Goal: Information Seeking & Learning: Learn about a topic

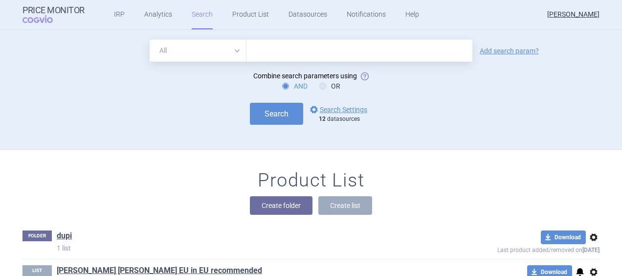
click at [237, 53] on select "All Brand Name ATC Company Active Substance Country Newer than" at bounding box center [198, 51] width 97 height 22
click at [248, 12] on link "Product List" at bounding box center [250, 14] width 37 height 29
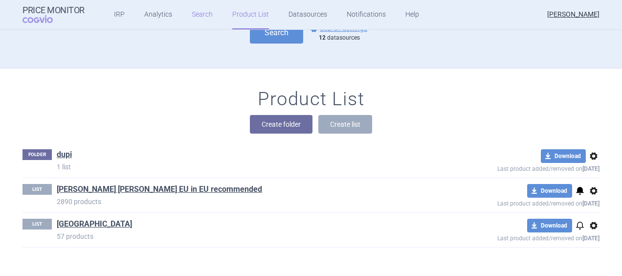
click at [192, 13] on link "Search" at bounding box center [202, 14] width 21 height 29
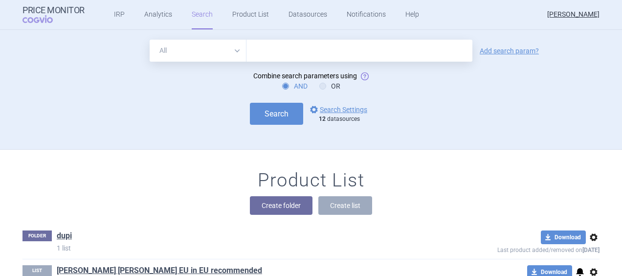
click at [241, 55] on select "All Brand Name ATC Company Active Substance Country Newer than" at bounding box center [198, 51] width 97 height 22
select select "brandName"
click at [150, 40] on select "All Brand Name ATC Company Active Substance Country Newer than" at bounding box center [198, 51] width 97 height 22
click at [264, 51] on input "text" at bounding box center [359, 51] width 226 height 22
type input "Omvoh"
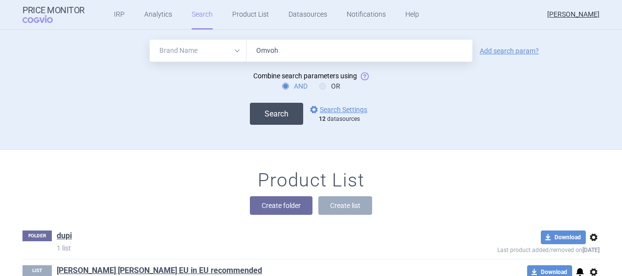
click at [257, 124] on button "Search" at bounding box center [276, 114] width 53 height 22
select select "brandName"
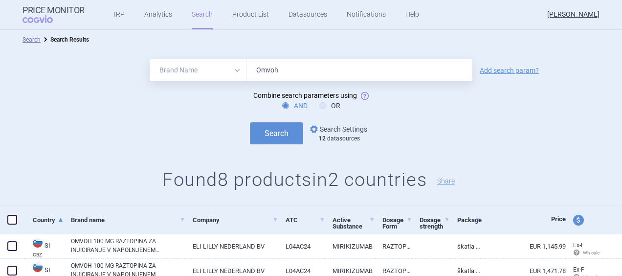
click at [352, 130] on link "options Search Settings" at bounding box center [337, 129] width 59 height 12
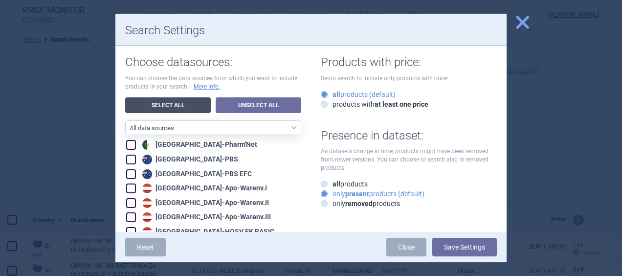
click at [178, 103] on link "Select All" at bounding box center [168, 105] width 86 height 16
checkbox input "true"
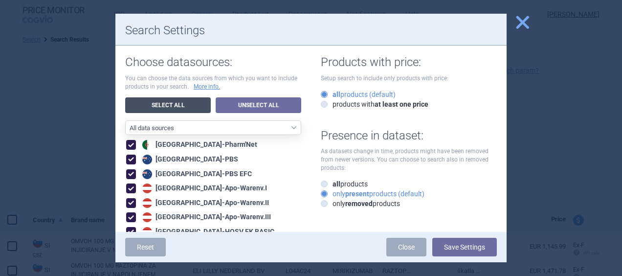
checkbox input "true"
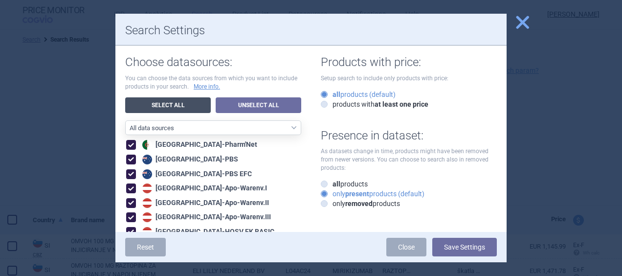
checkbox input "true"
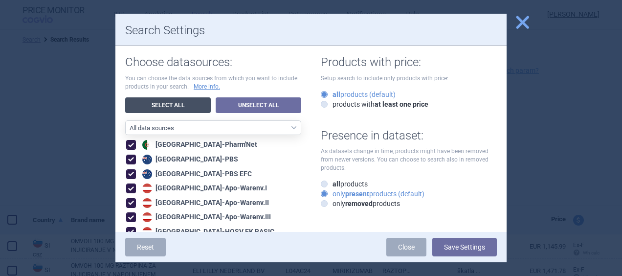
checkbox input "true"
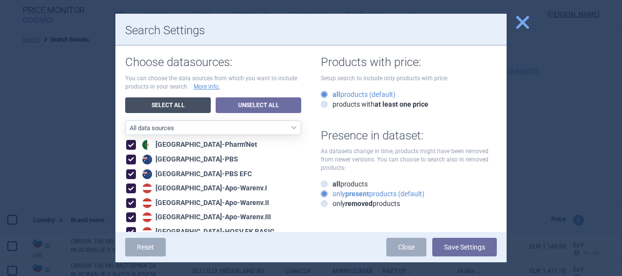
checkbox input "true"
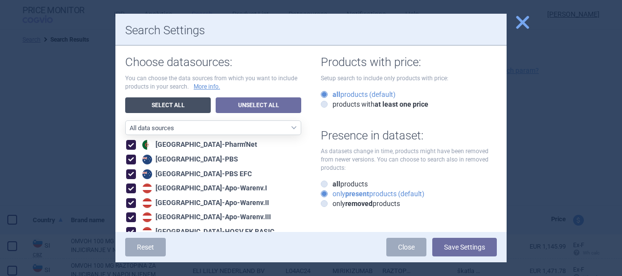
checkbox input "true"
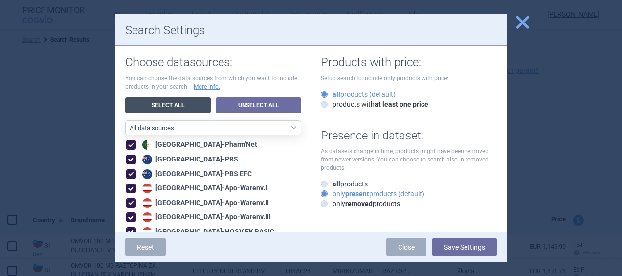
checkbox input "true"
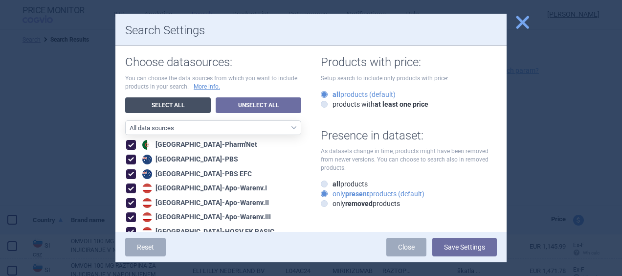
checkbox input "true"
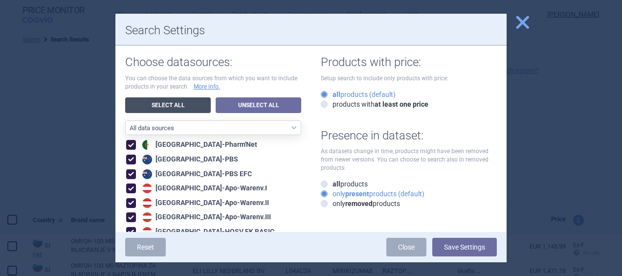
checkbox input "true"
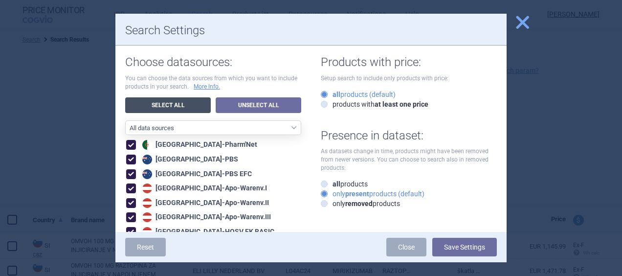
checkbox input "true"
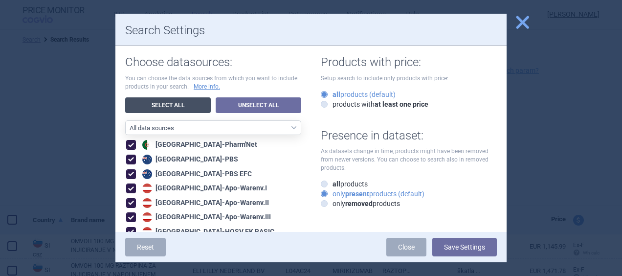
checkbox input "true"
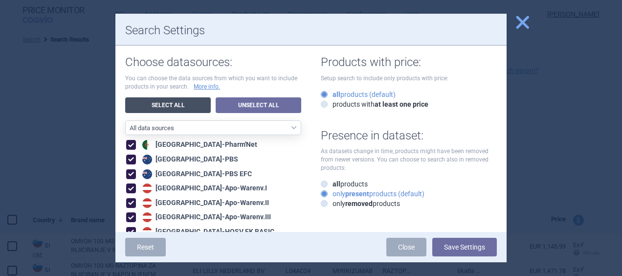
checkbox input "true"
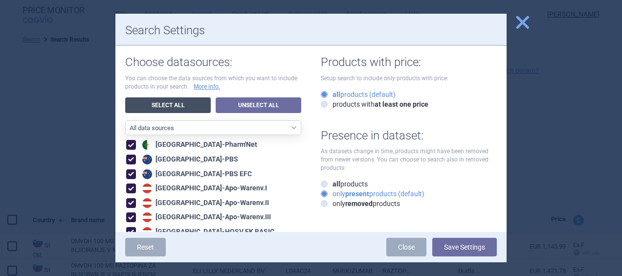
checkbox input "true"
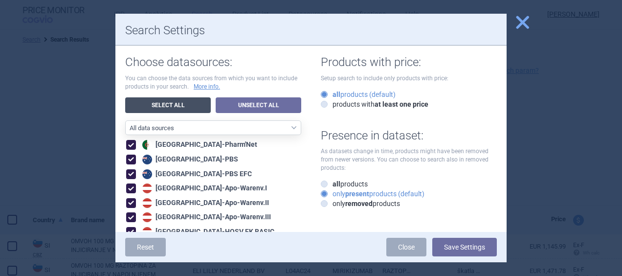
checkbox input "true"
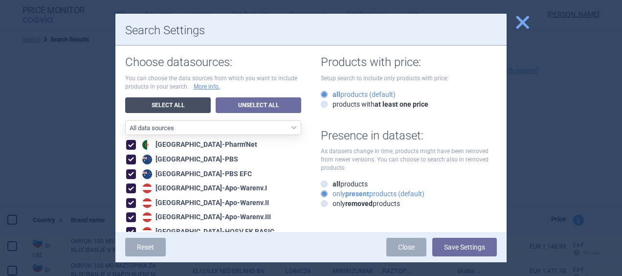
checkbox input "true"
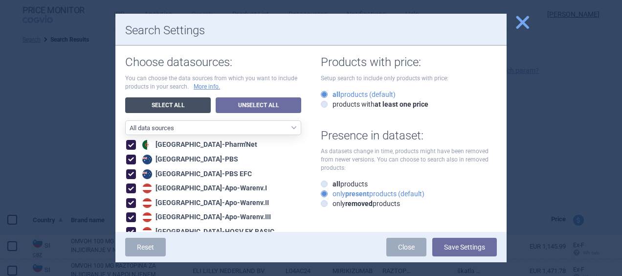
checkbox input "true"
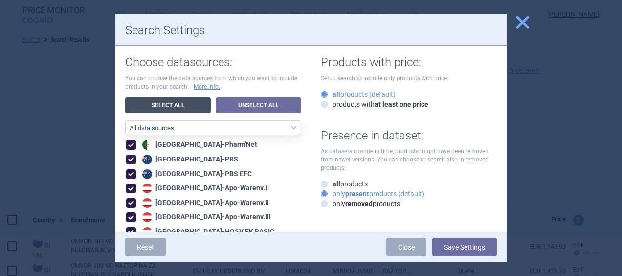
checkbox input "true"
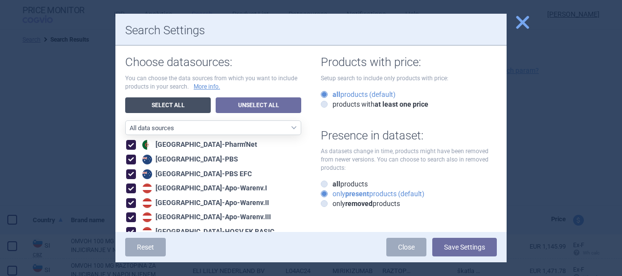
checkbox input "true"
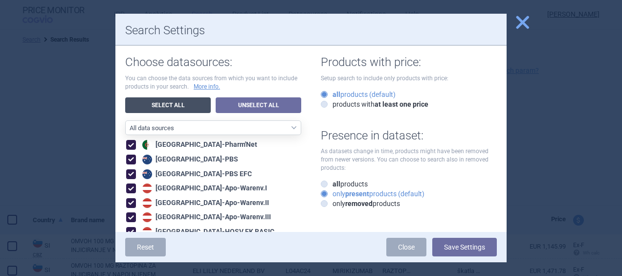
checkbox input "true"
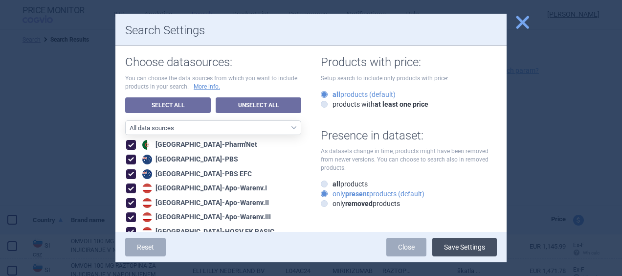
click at [457, 242] on button "Save Settings" at bounding box center [464, 247] width 65 height 19
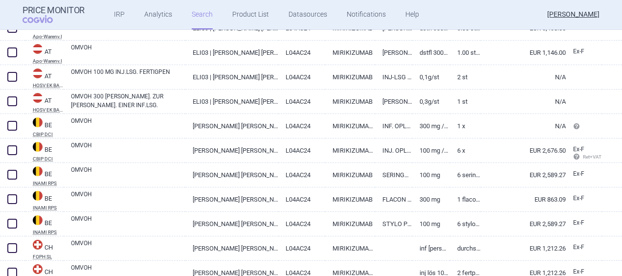
scroll to position [83, 0]
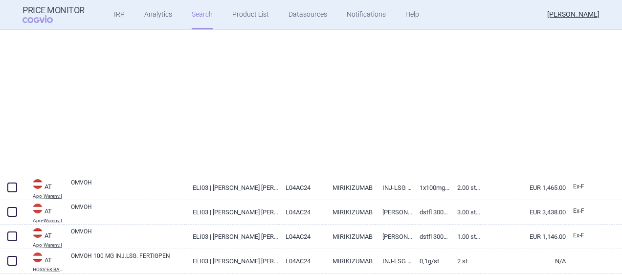
select select "brandName"
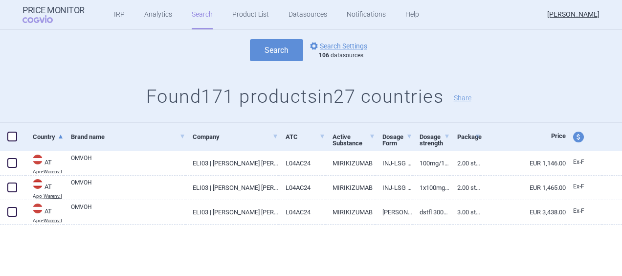
scroll to position [0, 0]
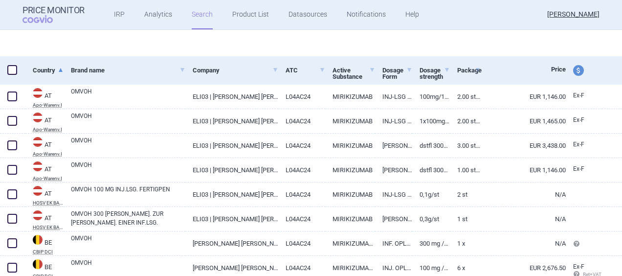
select select "brandName"
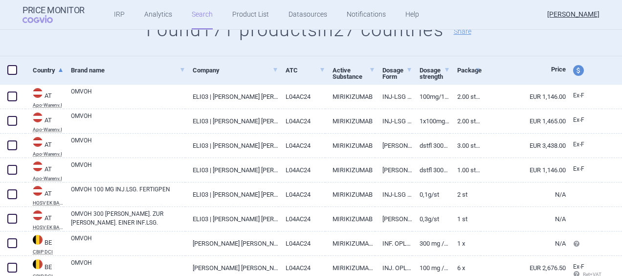
scroll to position [169, 0]
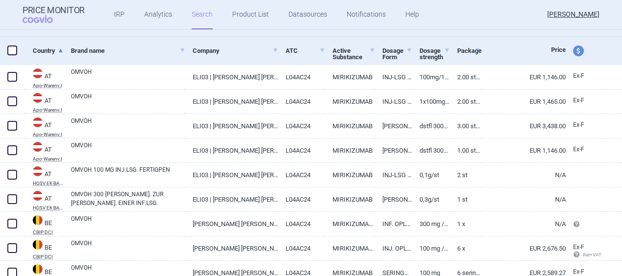
click at [61, 53] on link "Country" at bounding box center [48, 51] width 31 height 24
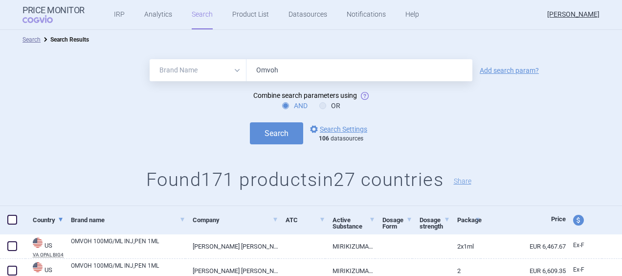
click at [61, 220] on span at bounding box center [61, 220] width 4 height 4
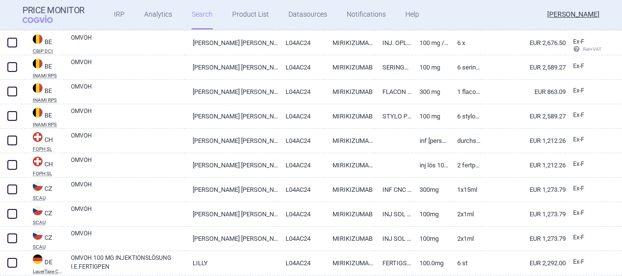
scroll to position [394, 0]
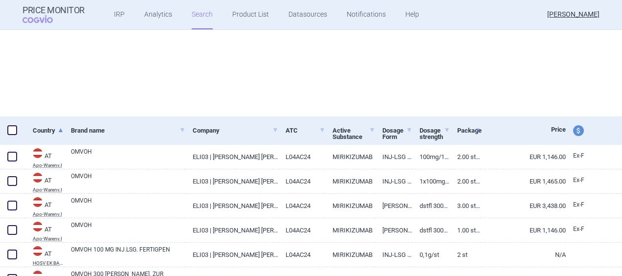
select select "brandName"
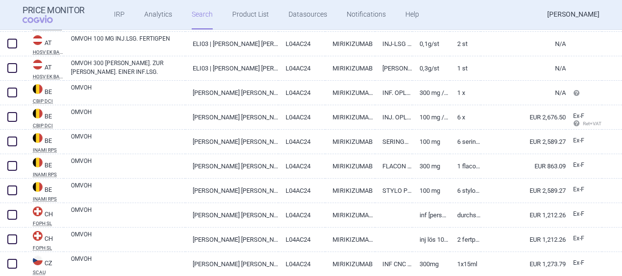
scroll to position [301, 0]
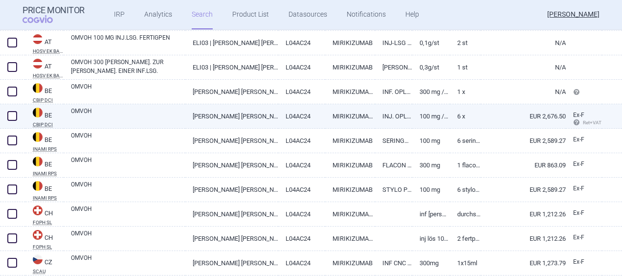
click at [424, 115] on link "100 mg / 1 ml" at bounding box center [430, 116] width 37 height 24
select select "EUR"
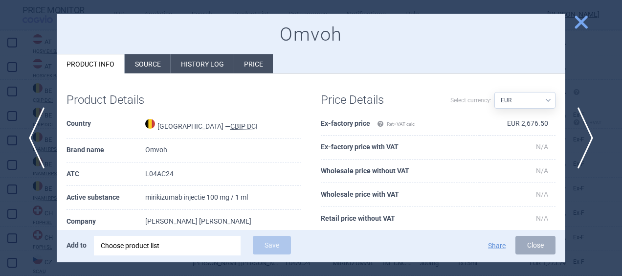
click at [580, 23] on span "close" at bounding box center [580, 22] width 17 height 17
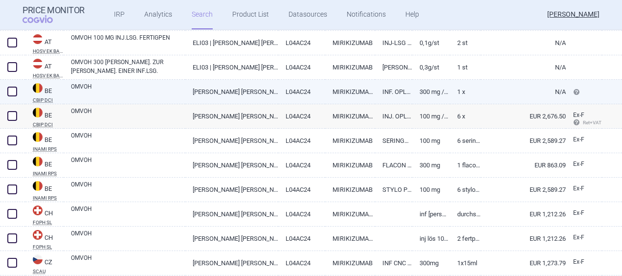
click at [381, 93] on link "INF. OPLOSS. (CONC.) I.V. [[MEDICAL_DATA].]" at bounding box center [393, 92] width 37 height 24
select select "EUR"
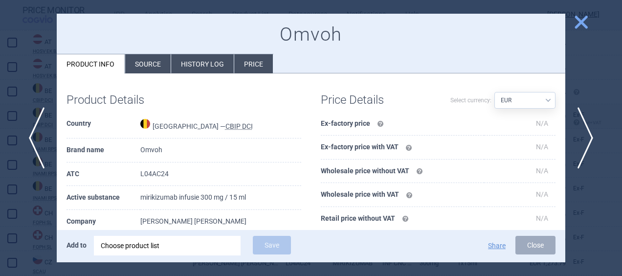
click at [585, 27] on span "close" at bounding box center [580, 22] width 17 height 17
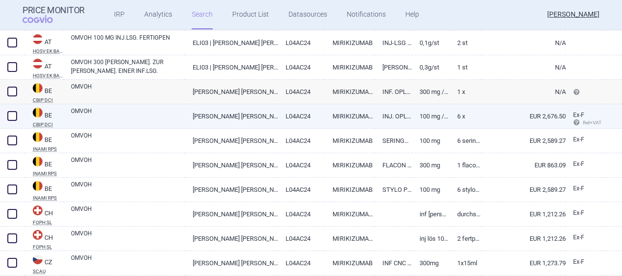
click at [393, 114] on link "INJ. OPLOSS. S.C. [VOORGEV. PEN]" at bounding box center [393, 116] width 37 height 24
select select "EUR"
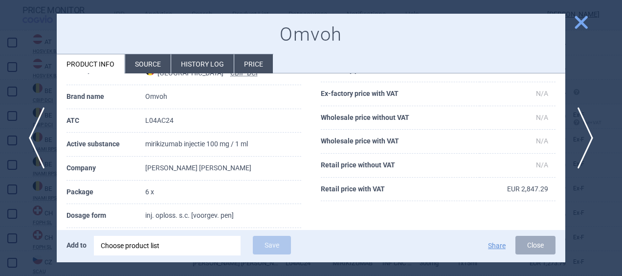
scroll to position [52, 0]
click at [576, 21] on span "close" at bounding box center [580, 22] width 17 height 17
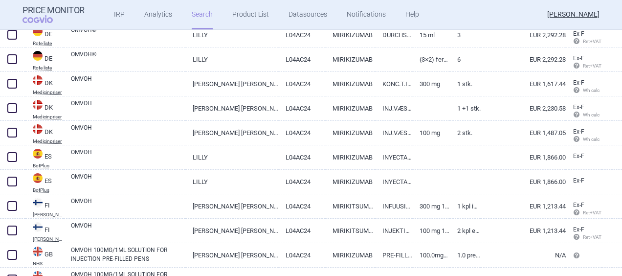
scroll to position [1238, 0]
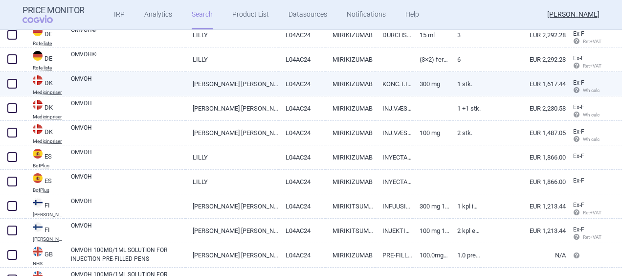
click at [126, 81] on link "OMVOH" at bounding box center [128, 83] width 114 height 18
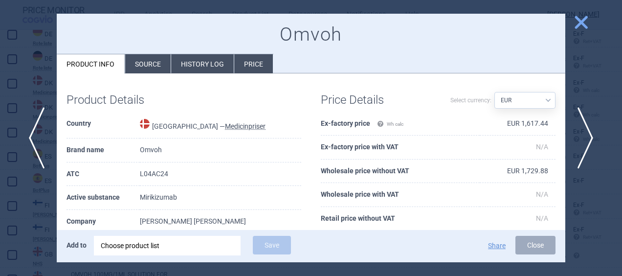
click at [544, 98] on select "Source AED AUD BGN BHD [PERSON_NAME] BRL CAD CHF CNY COP CZK DKK DZD EUR GBP HU…" at bounding box center [524, 100] width 61 height 17
select select "DKK"
click at [494, 92] on select "Source AED AUD BGN BHD [PERSON_NAME] BRL CAD CHF CNY COP CZK DKK DZD EUR GBP HU…" at bounding box center [524, 100] width 61 height 17
click at [199, 57] on li "History log" at bounding box center [202, 63] width 63 height 19
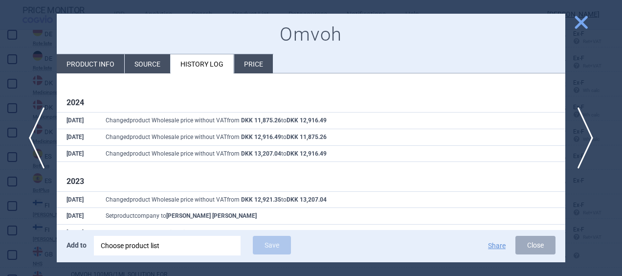
click at [242, 61] on li "Price" at bounding box center [253, 63] width 39 height 19
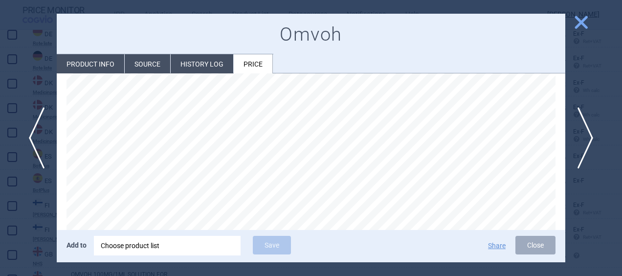
scroll to position [41, 0]
click at [579, 21] on span "close" at bounding box center [580, 22] width 17 height 17
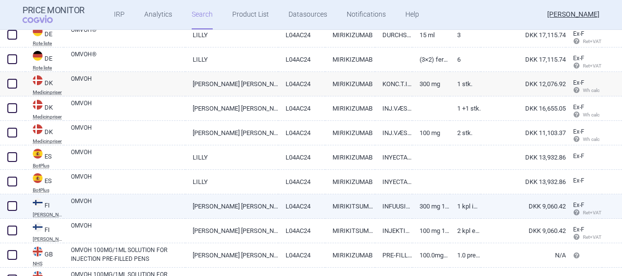
click at [160, 201] on link "OMVOH" at bounding box center [128, 206] width 114 height 18
select select "DKK"
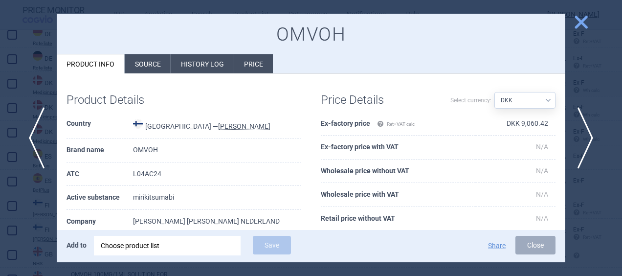
click at [586, 22] on span "close" at bounding box center [580, 22] width 17 height 17
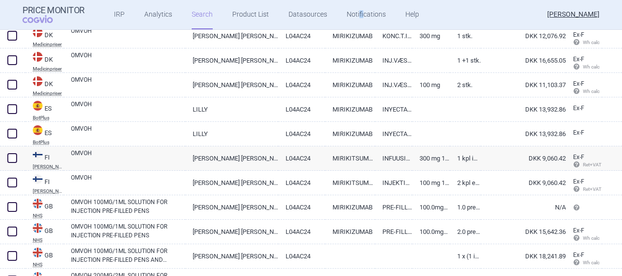
scroll to position [1294, 0]
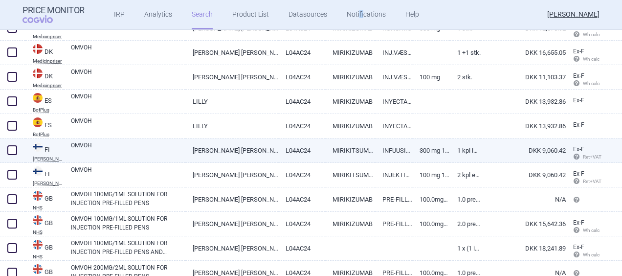
click at [158, 148] on link "OMVOH" at bounding box center [128, 150] width 114 height 18
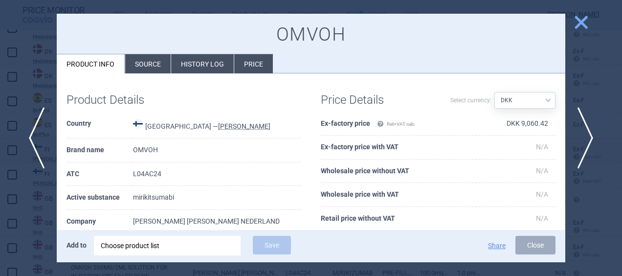
click at [540, 100] on select "Source AED AUD BGN BHD [PERSON_NAME] BRL CAD CHF CNY COP CZK DKK DZD EUR GBP HU…" at bounding box center [524, 100] width 61 height 17
select select "EUR"
click at [494, 92] on select "Source AED AUD BGN BHD [PERSON_NAME] BRL CAD CHF CNY COP CZK DKK DZD EUR GBP HU…" at bounding box center [524, 100] width 61 height 17
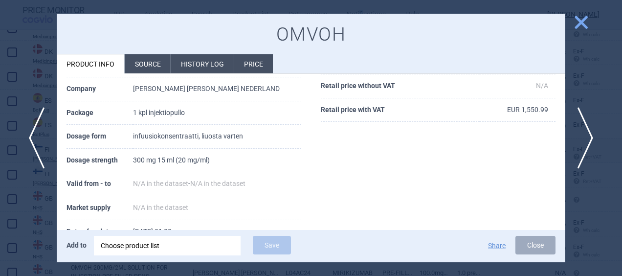
scroll to position [187, 0]
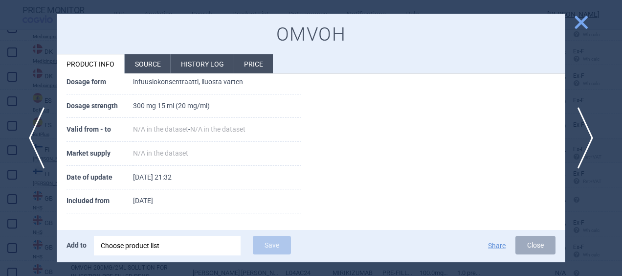
click at [145, 64] on li "Source" at bounding box center [147, 63] width 45 height 19
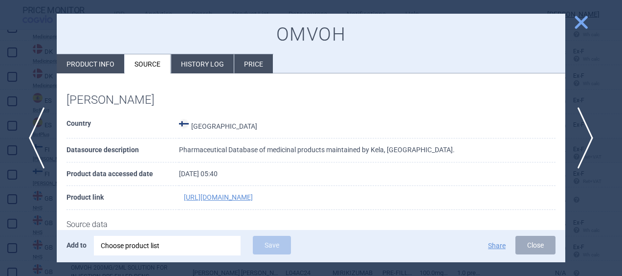
click at [96, 68] on li "Product info" at bounding box center [90, 63] width 67 height 19
select select "EUR"
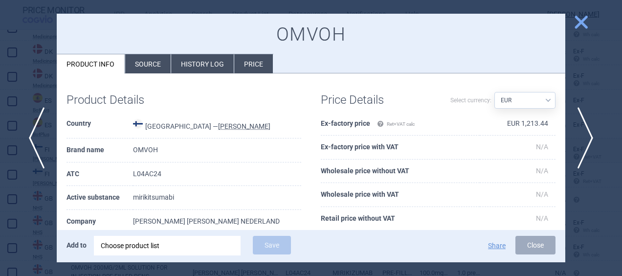
click at [584, 26] on span "close" at bounding box center [580, 22] width 17 height 17
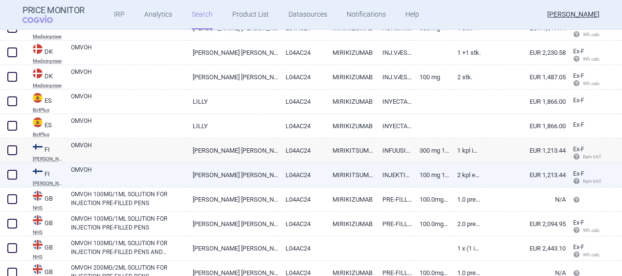
click at [267, 172] on link "[PERSON_NAME] [PERSON_NAME] NEDERLAND" at bounding box center [231, 175] width 93 height 24
select select "EUR"
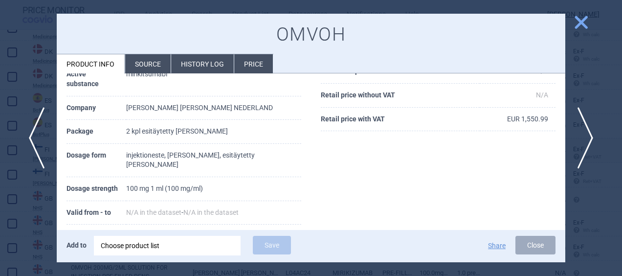
scroll to position [124, 0]
click at [577, 25] on span "close" at bounding box center [580, 22] width 17 height 17
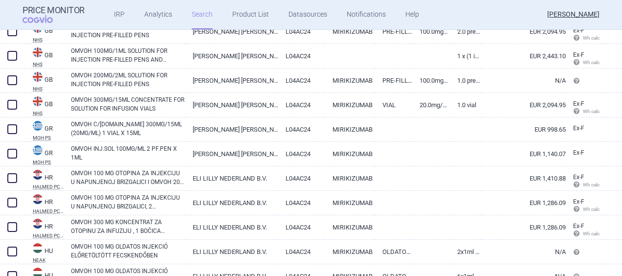
scroll to position [1490, 0]
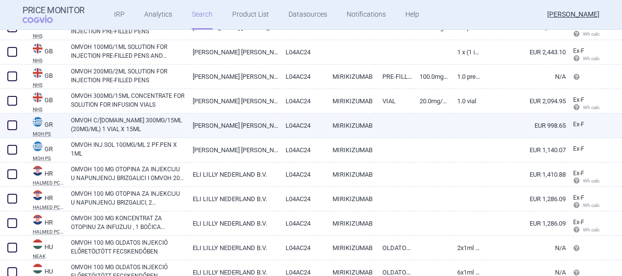
click at [412, 123] on link at bounding box center [430, 122] width 37 height 18
select select "EUR"
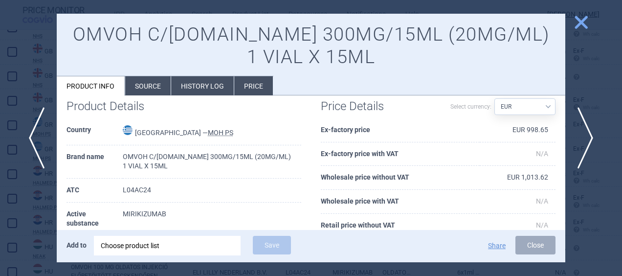
scroll to position [229, 0]
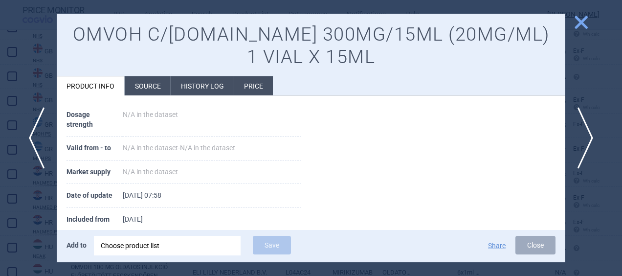
click at [142, 81] on li "Source" at bounding box center [147, 85] width 45 height 19
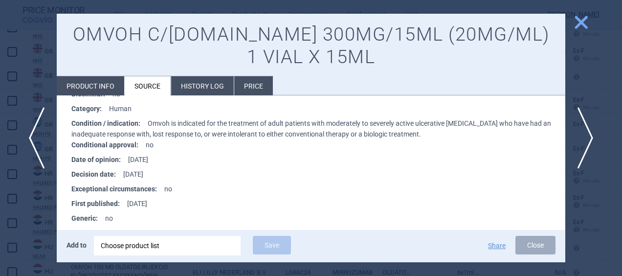
scroll to position [863, 0]
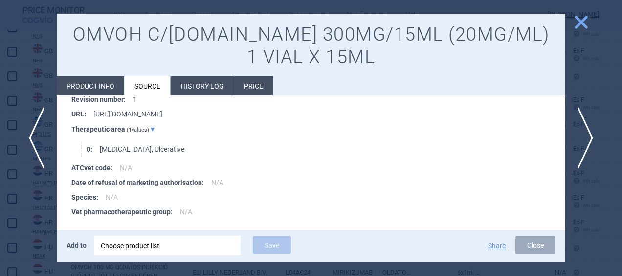
click at [581, 17] on span "close" at bounding box center [580, 22] width 17 height 17
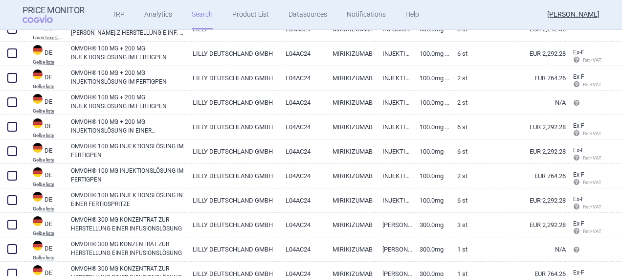
scroll to position [827, 0]
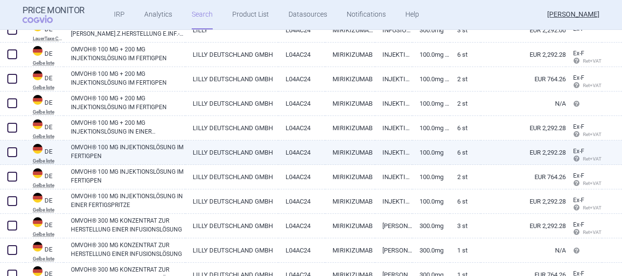
click at [609, 154] on div at bounding box center [612, 152] width 20 height 24
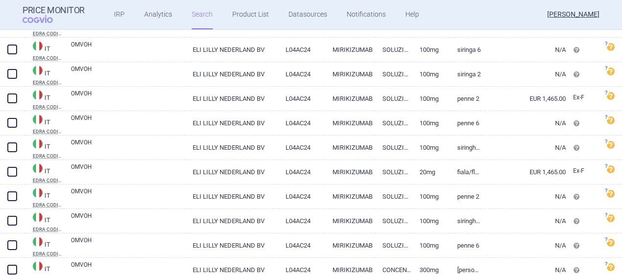
scroll to position [2084, 0]
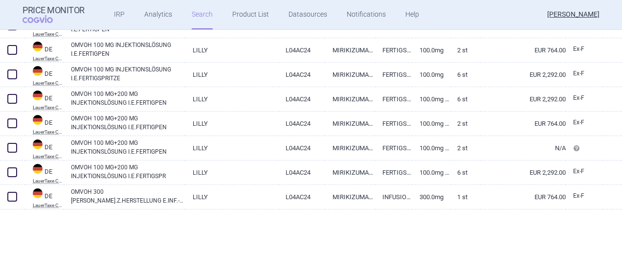
scroll to position [510, 0]
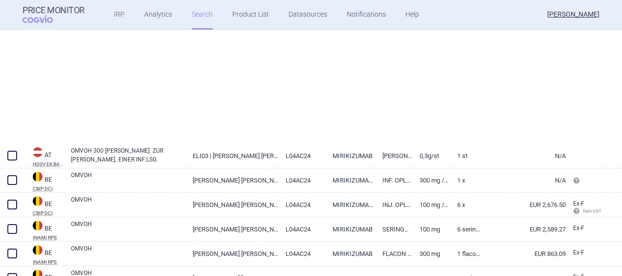
select select "brandName"
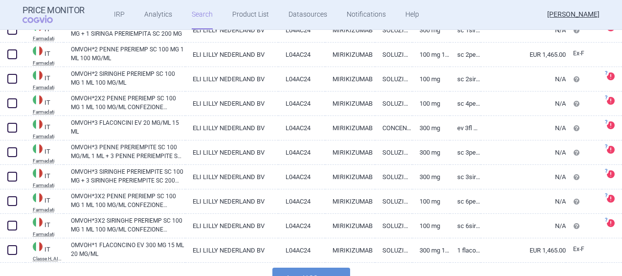
scroll to position [2434, 0]
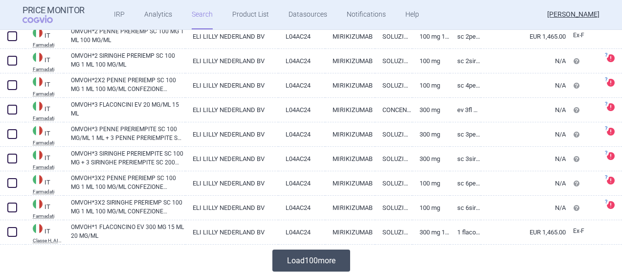
click at [325, 255] on button "Load 100 more" at bounding box center [311, 260] width 78 height 22
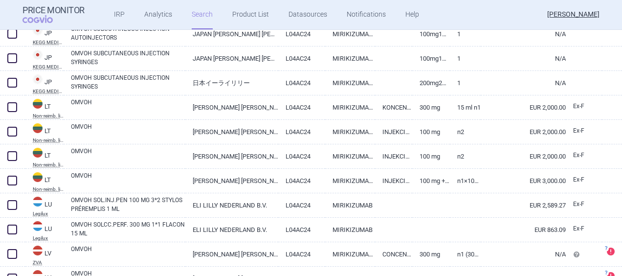
scroll to position [2737, 0]
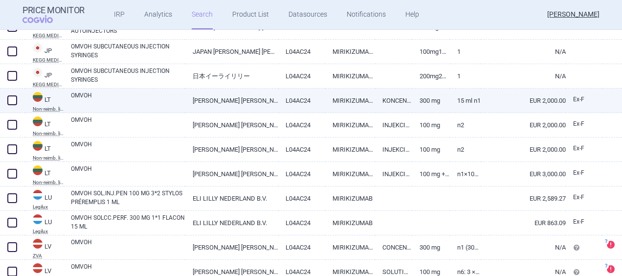
click at [138, 89] on div "OMVOH" at bounding box center [125, 100] width 122 height 24
click at [141, 95] on link "OMVOH" at bounding box center [128, 100] width 114 height 18
select select "EUR"
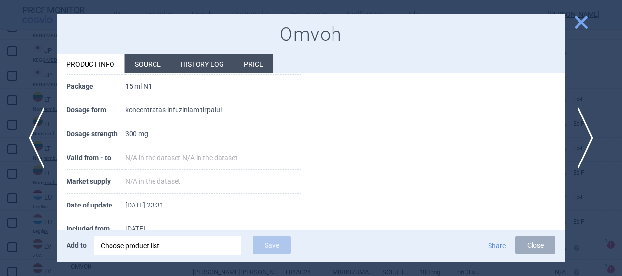
scroll to position [187, 0]
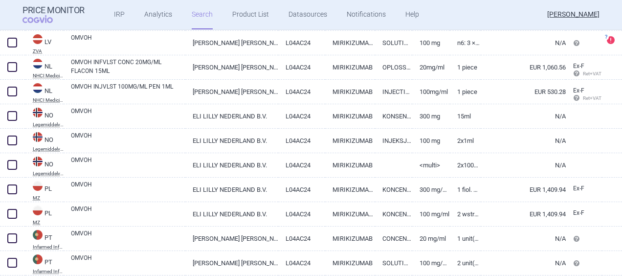
scroll to position [3148, 0]
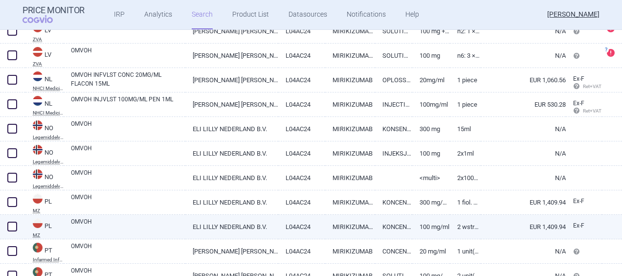
select select "EUR"
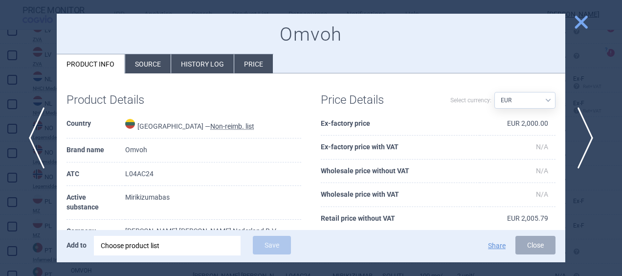
click at [582, 20] on span "close" at bounding box center [580, 22] width 17 height 17
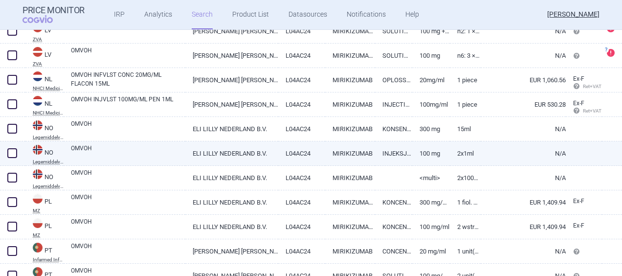
click at [498, 155] on link "N/A" at bounding box center [523, 153] width 85 height 24
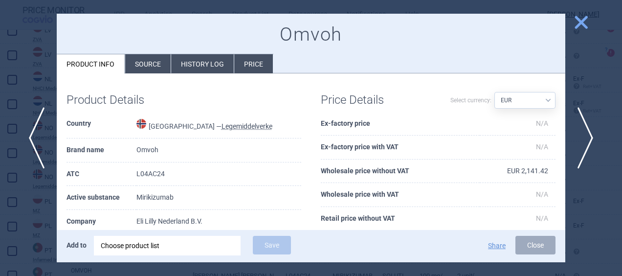
click at [546, 105] on select "Source AED AUD BGN BHD [PERSON_NAME] BRL CAD CHF CNY COP CZK DKK DZD EUR GBP HU…" at bounding box center [524, 100] width 61 height 17
select select "NOK"
click at [494, 92] on select "Source AED AUD BGN BHD [PERSON_NAME] BRL CAD CHF CNY COP CZK DKK DZD EUR GBP HU…" at bounding box center [524, 100] width 61 height 17
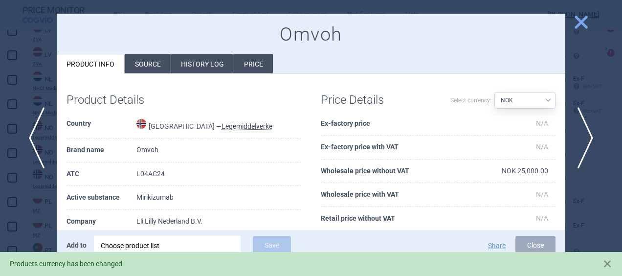
click at [578, 17] on span "close" at bounding box center [580, 22] width 17 height 17
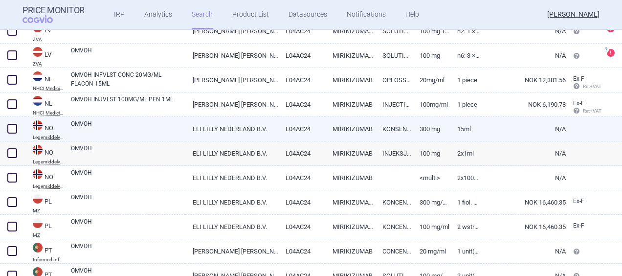
click at [495, 126] on link "N/A" at bounding box center [523, 129] width 85 height 24
select select "NOK"
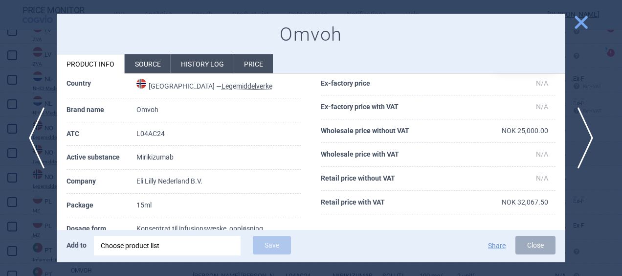
scroll to position [20, 0]
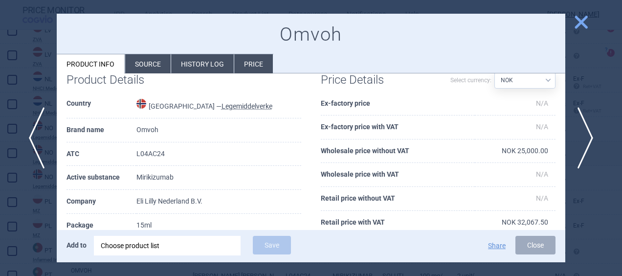
click at [579, 18] on span "close" at bounding box center [580, 22] width 17 height 17
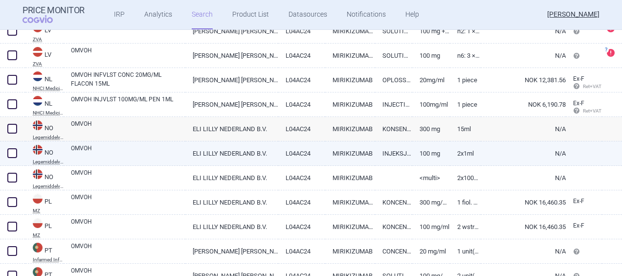
click at [487, 154] on link "N/A" at bounding box center [523, 153] width 85 height 24
select select "NOK"
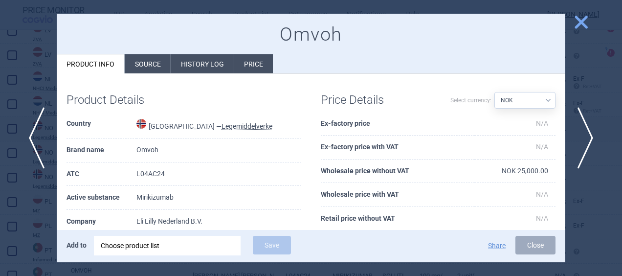
click at [587, 25] on span "close" at bounding box center [580, 22] width 17 height 17
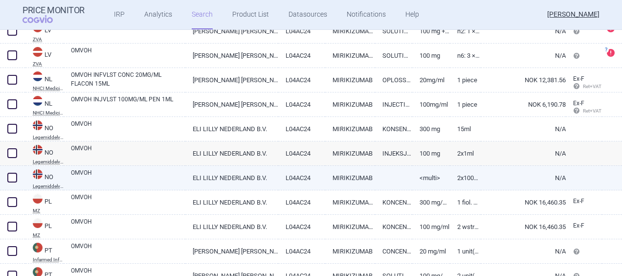
click at [487, 182] on link "N/A" at bounding box center [523, 178] width 85 height 24
select select "NOK"
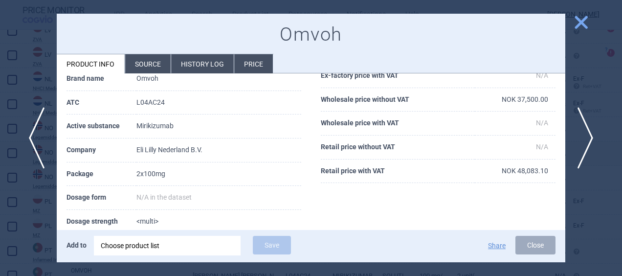
scroll to position [104, 0]
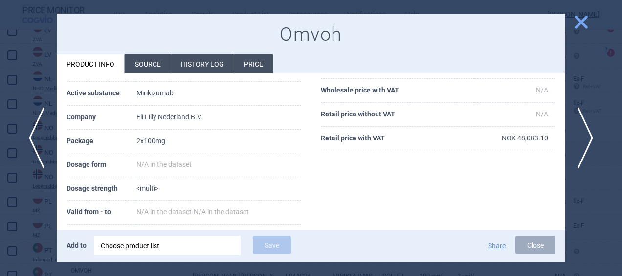
click at [576, 21] on span "close" at bounding box center [580, 22] width 17 height 17
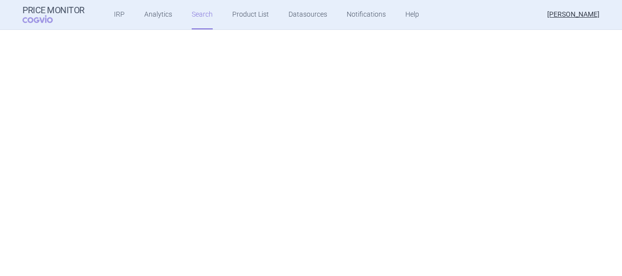
select select "brandName"
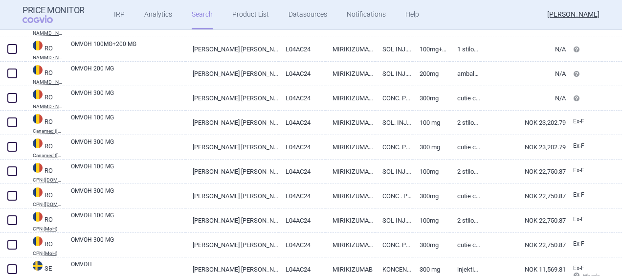
scroll to position [3650, 0]
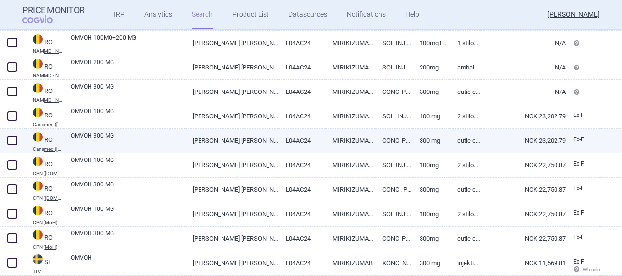
click at [491, 141] on link "NOK 23,202.79" at bounding box center [523, 141] width 85 height 24
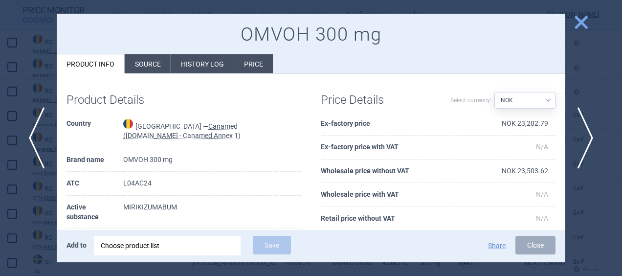
click at [544, 103] on select "Source AED AUD BGN BHD [PERSON_NAME] BRL CAD CHF CNY COP CZK DKK DZD EUR GBP HU…" at bounding box center [524, 100] width 61 height 17
select select "[PERSON_NAME]"
click at [494, 92] on select "Source AED AUD BGN BHD [PERSON_NAME] BRL CAD CHF CNY COP CZK DKK DZD EUR GBP HU…" at bounding box center [524, 100] width 61 height 17
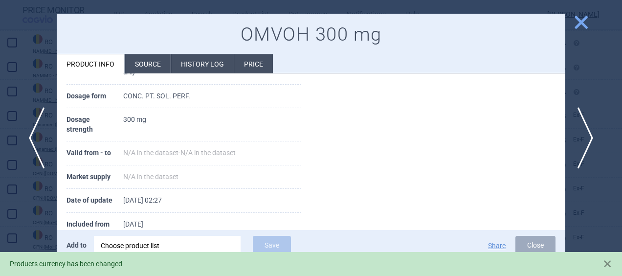
scroll to position [216, 0]
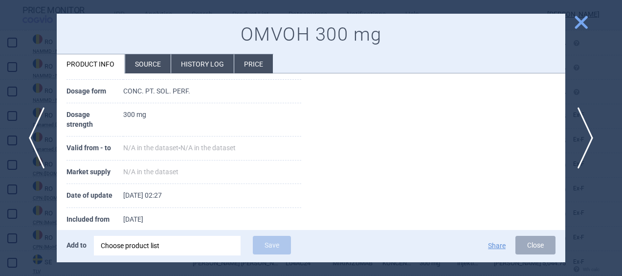
click at [214, 61] on li "History log" at bounding box center [202, 63] width 63 height 19
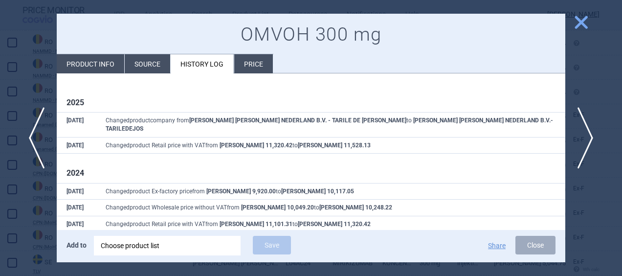
click at [252, 61] on li "Price" at bounding box center [253, 63] width 39 height 19
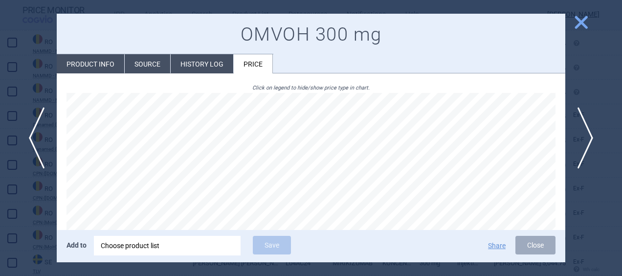
click at [149, 54] on li "Source" at bounding box center [147, 63] width 45 height 19
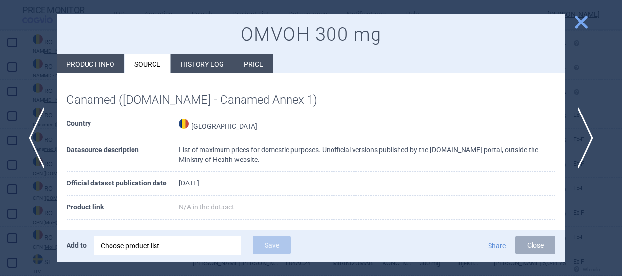
click at [584, 22] on span "close" at bounding box center [580, 22] width 17 height 17
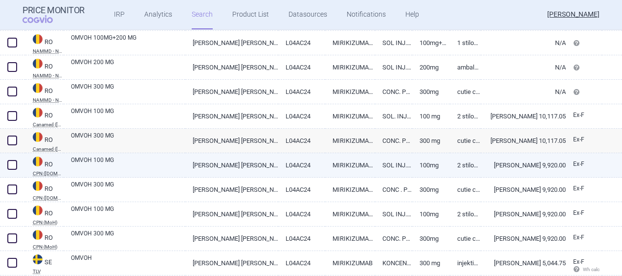
click at [148, 167] on link "OMVOH 100 MG" at bounding box center [128, 164] width 114 height 18
select select "[PERSON_NAME]"
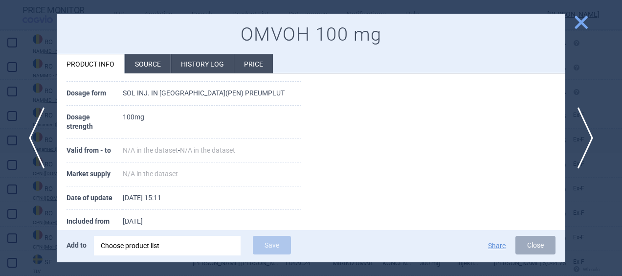
scroll to position [206, 0]
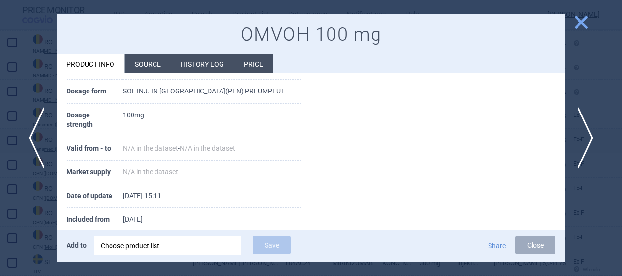
click at [150, 68] on li "Source" at bounding box center [147, 63] width 45 height 19
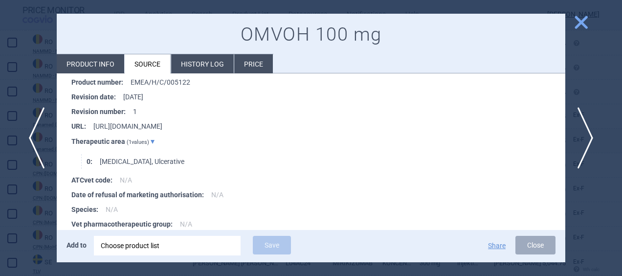
scroll to position [1405, 0]
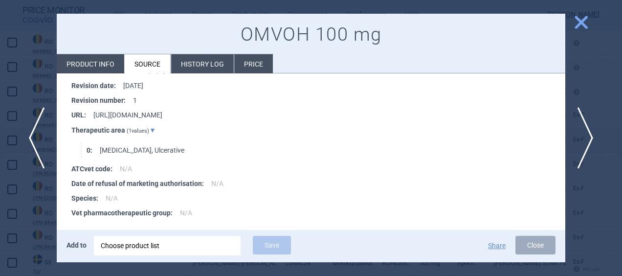
click at [197, 63] on li "History log" at bounding box center [202, 63] width 63 height 19
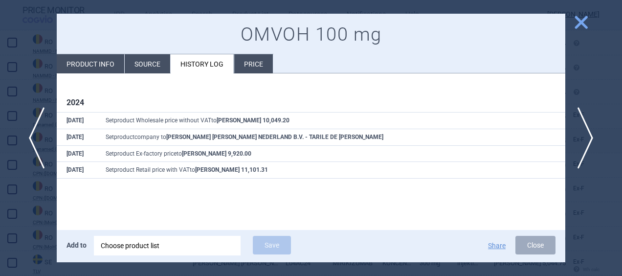
click at [91, 66] on li "Product info" at bounding box center [90, 63] width 67 height 19
select select "[PERSON_NAME]"
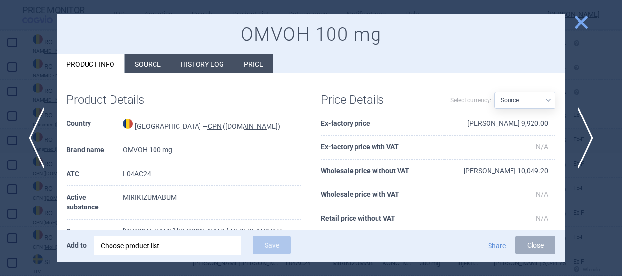
click at [594, 34] on div at bounding box center [311, 138] width 622 height 276
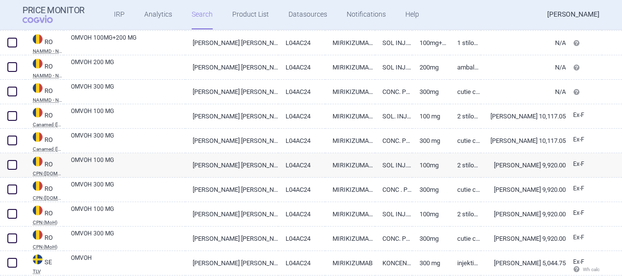
click at [585, 29] on link "[PERSON_NAME]" at bounding box center [573, 14] width 52 height 29
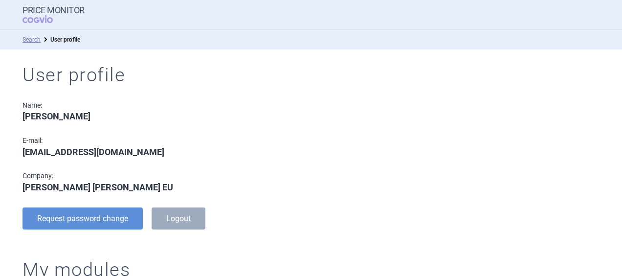
select select "brandName"
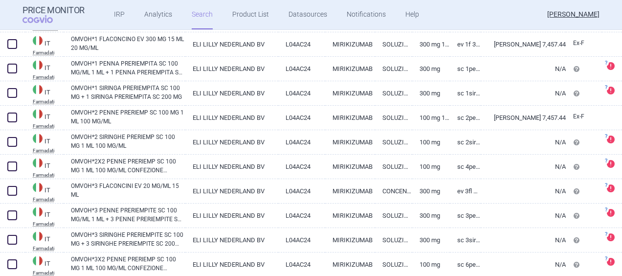
scroll to position [2434, 0]
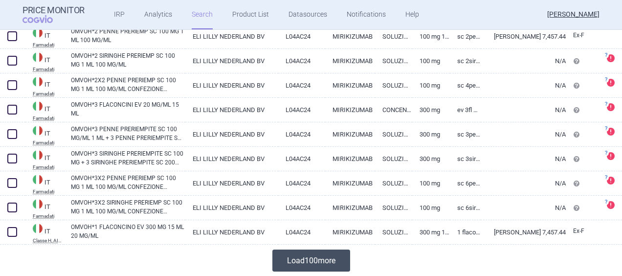
click at [323, 254] on button "Load 100 more" at bounding box center [311, 260] width 78 height 22
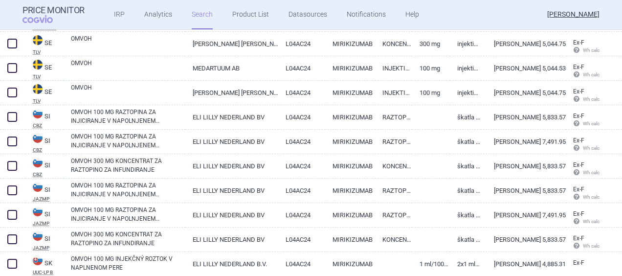
scroll to position [3888, 0]
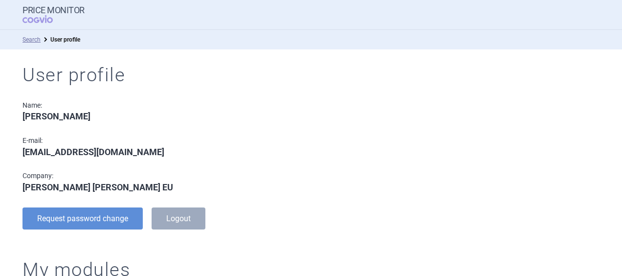
select select "brandName"
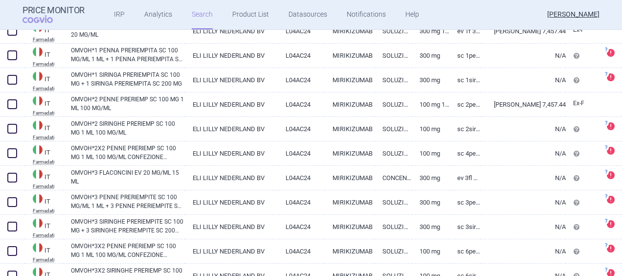
scroll to position [2434, 0]
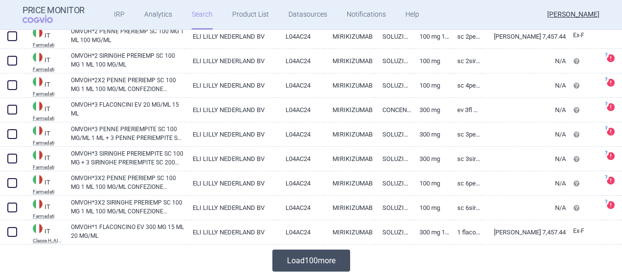
click at [294, 260] on button "Load 100 more" at bounding box center [311, 260] width 78 height 22
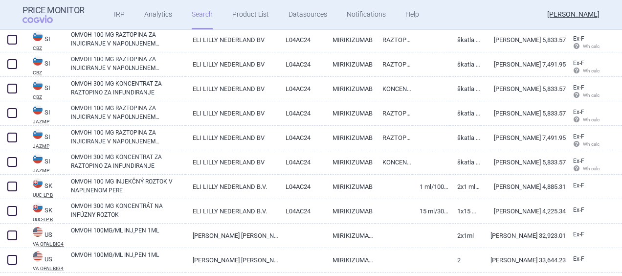
scroll to position [3920, 0]
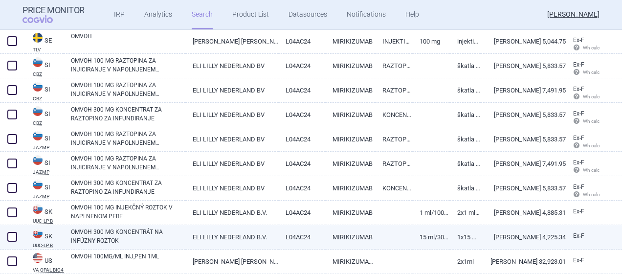
click at [175, 235] on link "OMVOH 300 MG KONCENTRÁT NA INFÚZNY ROZTOK" at bounding box center [128, 236] width 114 height 18
select select "[PERSON_NAME]"
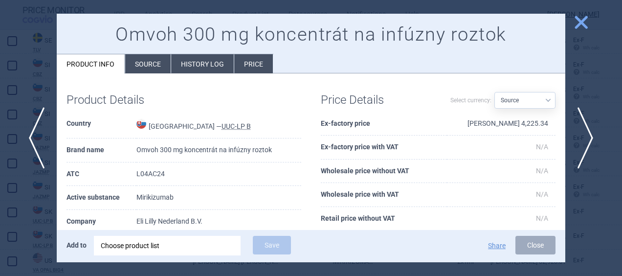
click at [542, 93] on select "Source AED AUD BGN BHD [PERSON_NAME] BRL CAD CHF CNY COP CZK DKK DZD EUR GBP HU…" at bounding box center [524, 100] width 61 height 17
click at [535, 103] on select "Source AED AUD BGN BHD [PERSON_NAME] BRL CAD CHF CNY COP CZK DKK DZD EUR GBP HU…" at bounding box center [524, 100] width 61 height 17
select select "EUR"
click at [494, 92] on select "Source AED AUD BGN BHD [PERSON_NAME] BRL CAD CHF CNY COP CZK DKK DZD EUR GBP HU…" at bounding box center [524, 100] width 61 height 17
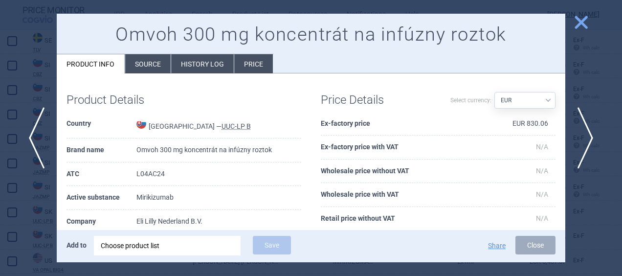
click at [142, 63] on li "Source" at bounding box center [147, 63] width 45 height 19
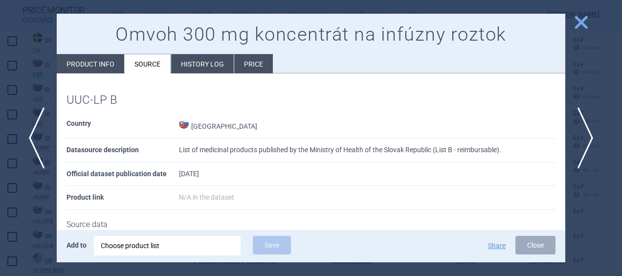
click at [81, 66] on li "Product info" at bounding box center [90, 63] width 67 height 19
select select "EUR"
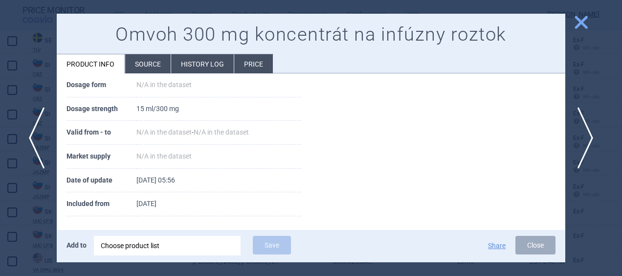
scroll to position [187, 0]
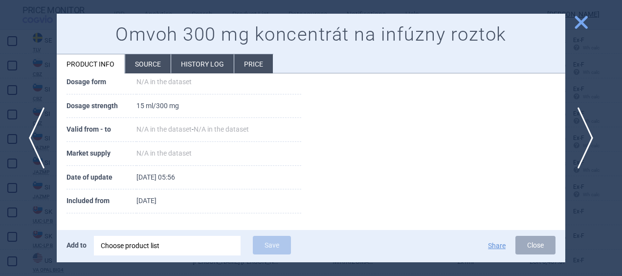
click at [248, 56] on li "Price" at bounding box center [253, 63] width 39 height 19
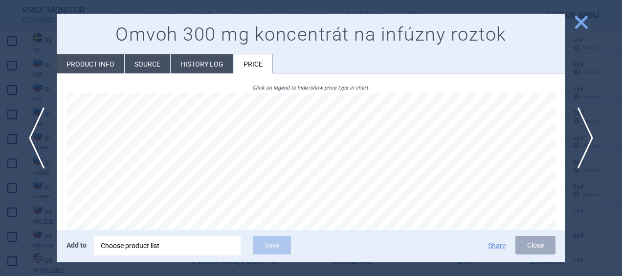
click at [184, 70] on li "History log" at bounding box center [202, 63] width 63 height 19
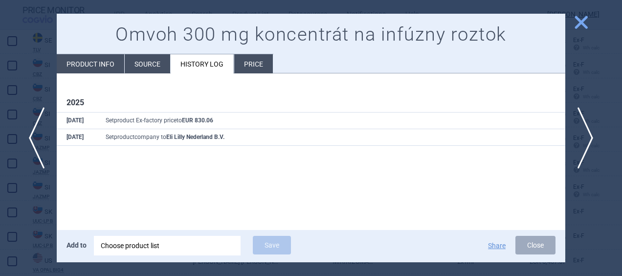
click at [98, 63] on li "Product info" at bounding box center [90, 63] width 67 height 19
select select "EUR"
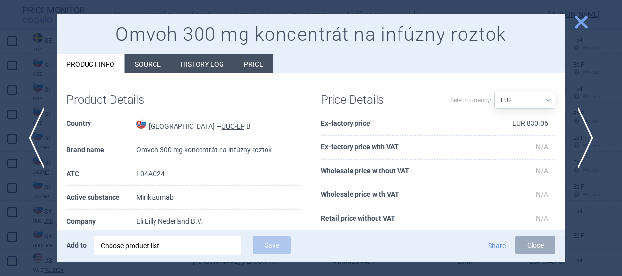
click at [579, 20] on span "close" at bounding box center [580, 22] width 17 height 17
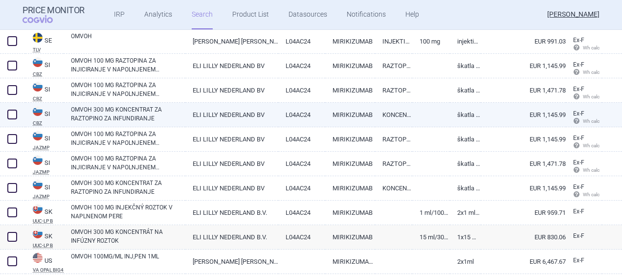
click at [424, 116] on link at bounding box center [430, 112] width 37 height 18
select select "EUR"
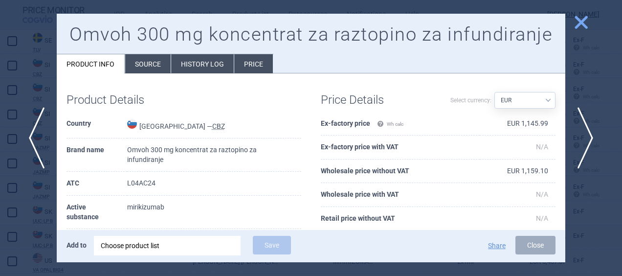
click at [253, 60] on li "Price" at bounding box center [253, 63] width 39 height 19
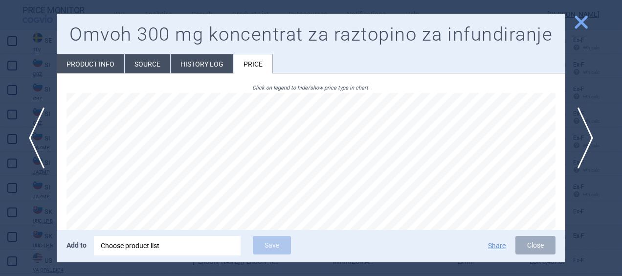
click at [582, 24] on span "close" at bounding box center [580, 22] width 17 height 17
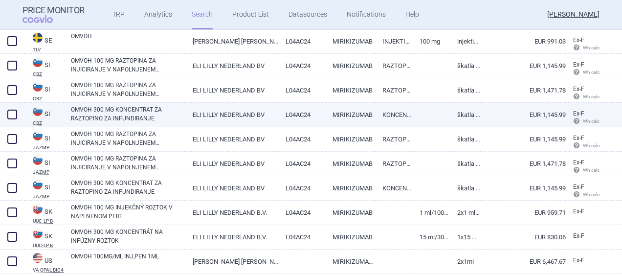
click at [178, 112] on link "OMVOH 300 MG KONCENTRAT ZA RAZTOPINO ZA INFUNDIRANJE" at bounding box center [128, 114] width 114 height 18
select select "EUR"
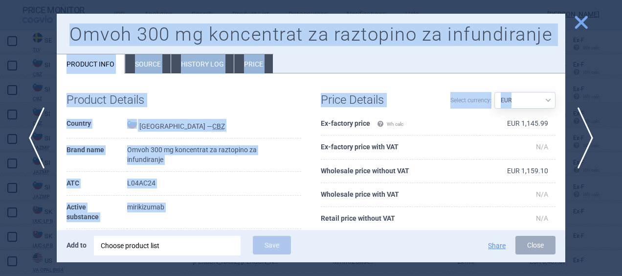
drag, startPoint x: 567, startPoint y: 109, endPoint x: 562, endPoint y: 127, distance: 18.6
click at [562, 275] on div "previous next close Omvoh 300 mg koncentrat za raztopino za infundiranje Produc…" at bounding box center [311, 276] width 622 height 0
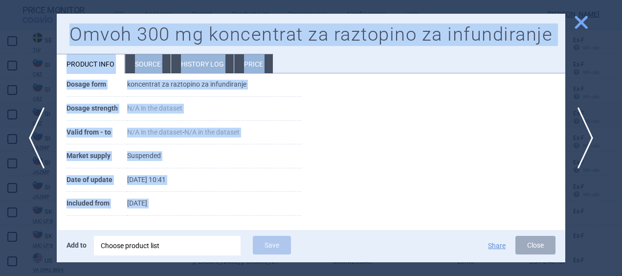
scroll to position [206, 0]
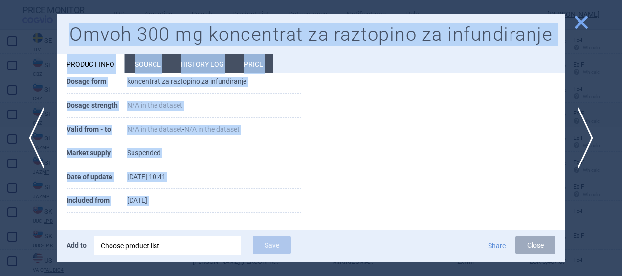
click at [353, 164] on div "Product Details Country Slovenia — CBZ Brand name Omvoh 300 mg koncentrat za ra…" at bounding box center [311, 50] width 508 height 346
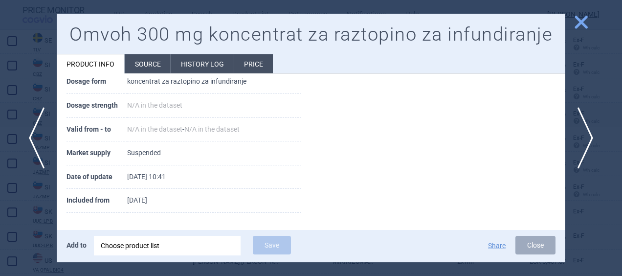
click at [581, 22] on span "close" at bounding box center [580, 22] width 17 height 17
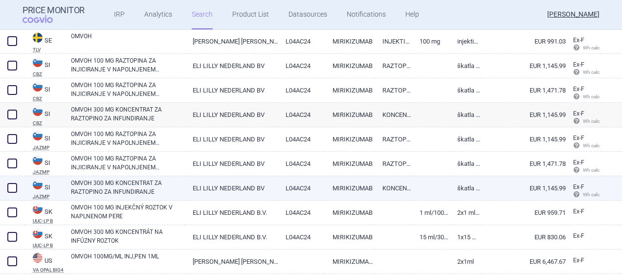
click at [424, 184] on link at bounding box center [430, 185] width 37 height 18
select select "EUR"
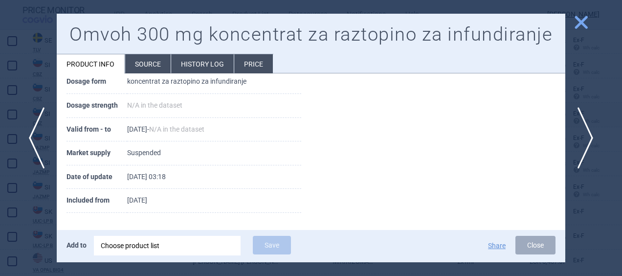
scroll to position [97, 0]
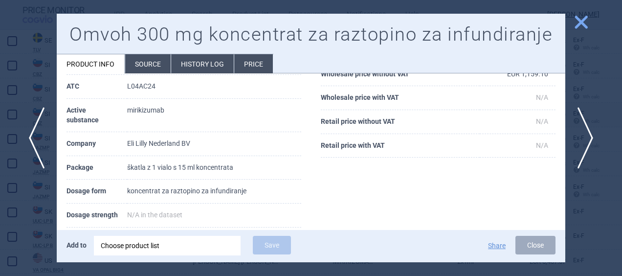
click at [578, 23] on span "close" at bounding box center [580, 22] width 17 height 17
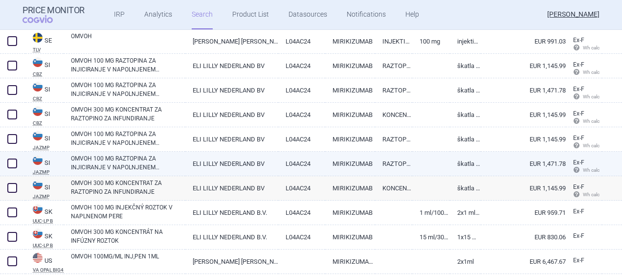
click at [167, 172] on div "OMVOH 100 MG RAZTOPINA ZA INJICIRANJE V NAPOLNJENEM INJEKCIJSKEM PERESNIKU, OMV…" at bounding box center [125, 164] width 122 height 24
click at [167, 166] on link "OMVOH 100 MG RAZTOPINA ZA INJICIRANJE V NAPOLNJENEM INJEKCIJSKEM PERESNIKU, OMV…" at bounding box center [128, 163] width 114 height 18
select select "EUR"
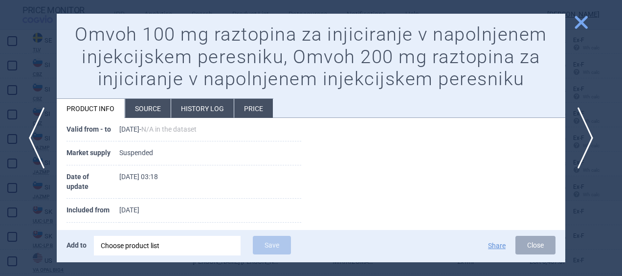
scroll to position [289, 0]
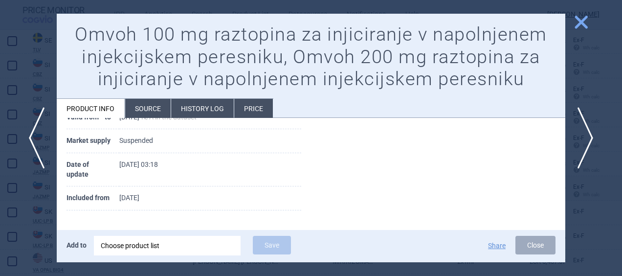
click at [581, 24] on span "close" at bounding box center [580, 22] width 17 height 17
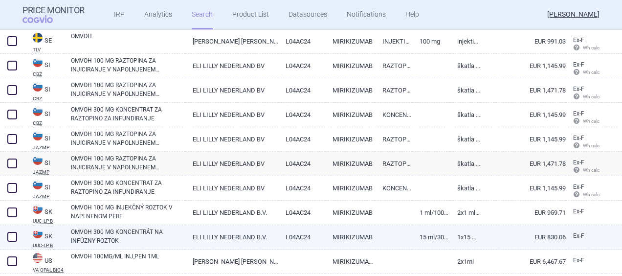
click at [148, 235] on link "OMVOH 300 MG KONCENTRÁT NA INFÚZNY ROZTOK" at bounding box center [128, 236] width 114 height 18
select select "EUR"
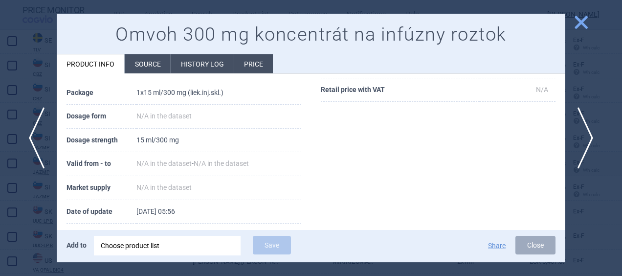
scroll to position [140, 0]
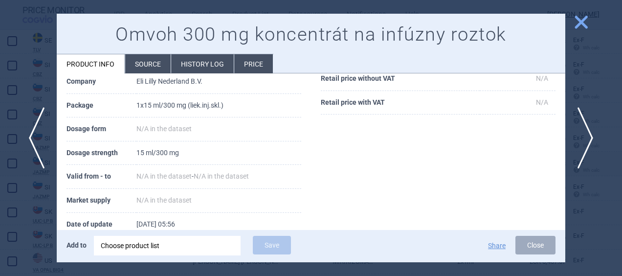
click at [575, 17] on span "close" at bounding box center [580, 22] width 17 height 17
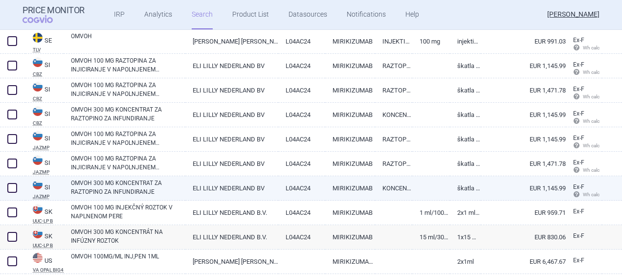
click at [163, 186] on link "OMVOH 300 MG KONCENTRAT ZA RAZTOPINO ZA INFUNDIRANJE" at bounding box center [128, 187] width 114 height 18
select select "EUR"
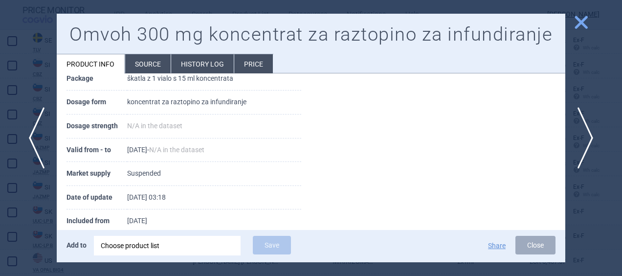
scroll to position [198, 0]
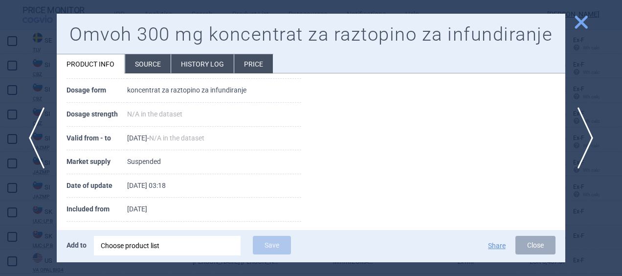
click at [581, 28] on span "close" at bounding box center [580, 22] width 17 height 17
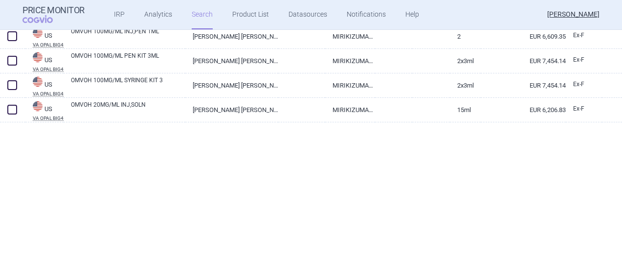
scroll to position [39, 0]
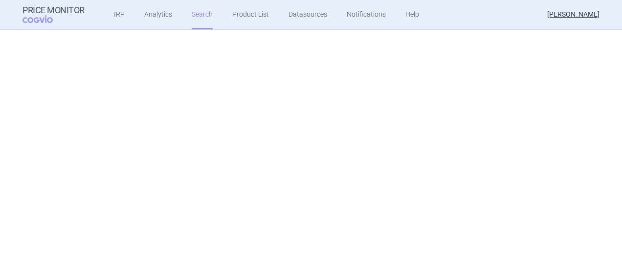
select select "brandName"
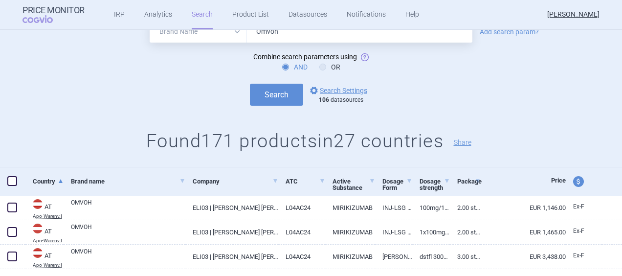
scroll to position [0, 0]
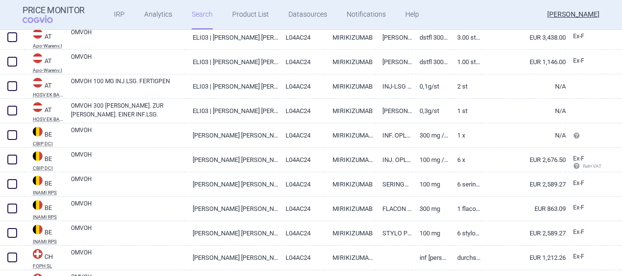
select select "brandName"
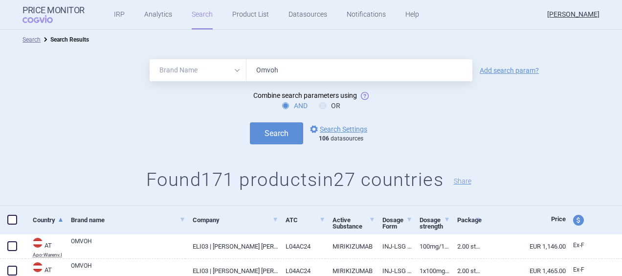
click at [133, 180] on h1 "Found 171 products in 27 countries Share" at bounding box center [311, 180] width 622 height 22
click at [320, 130] on link "options Search Settings" at bounding box center [337, 129] width 59 height 12
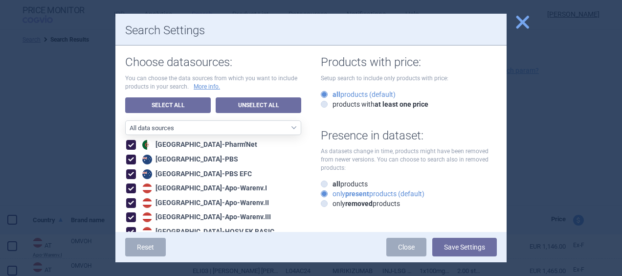
click at [522, 25] on span "close" at bounding box center [522, 22] width 17 height 17
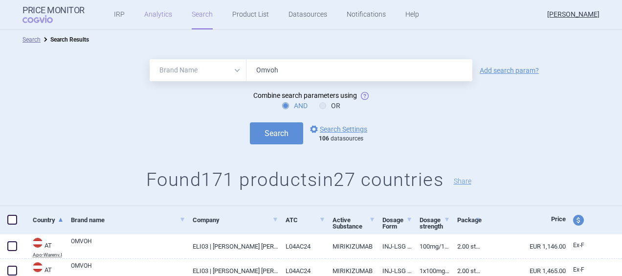
click at [144, 18] on link "Analytics" at bounding box center [158, 14] width 28 height 29
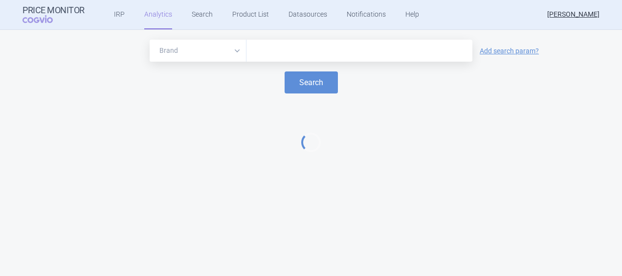
click at [330, 55] on input "text" at bounding box center [359, 50] width 216 height 13
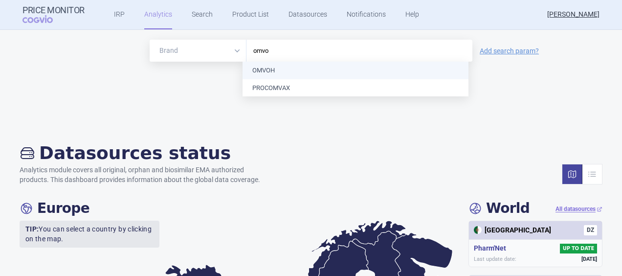
type input "omvoh"
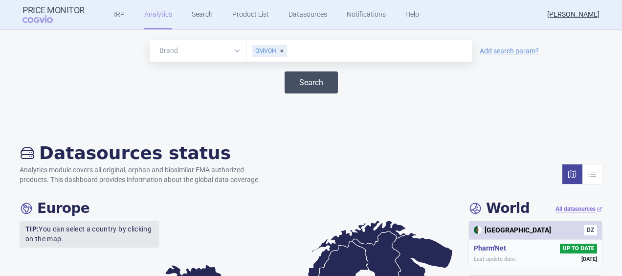
click at [300, 78] on button "Search" at bounding box center [311, 82] width 53 height 22
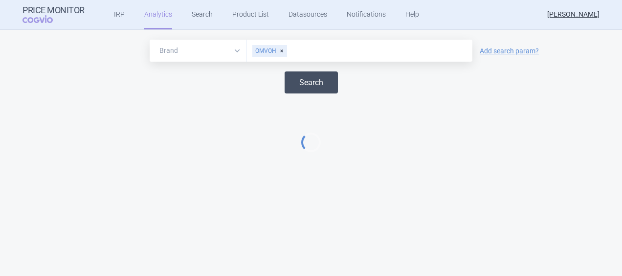
select select "EUR"
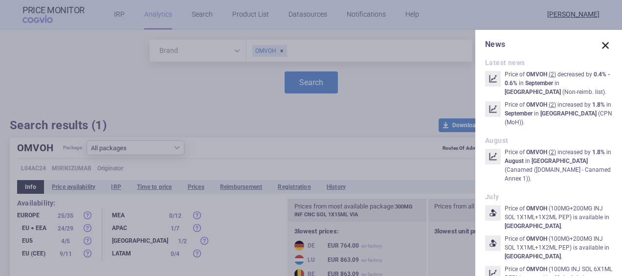
click at [602, 47] on span at bounding box center [605, 46] width 14 height 14
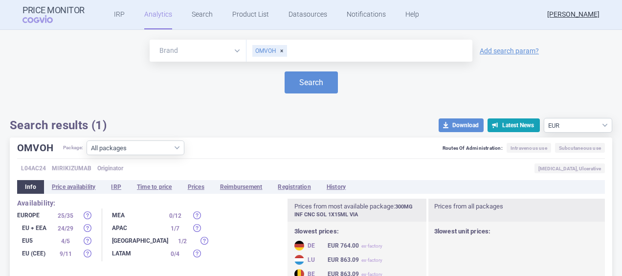
scroll to position [25, 0]
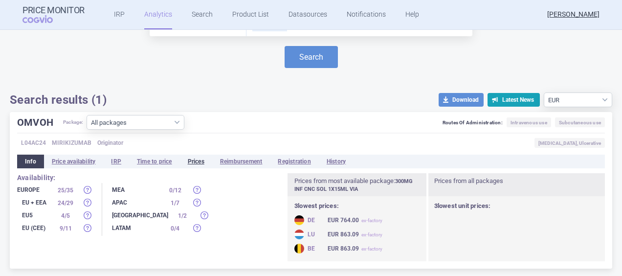
click at [206, 164] on li "Prices" at bounding box center [196, 161] width 32 height 14
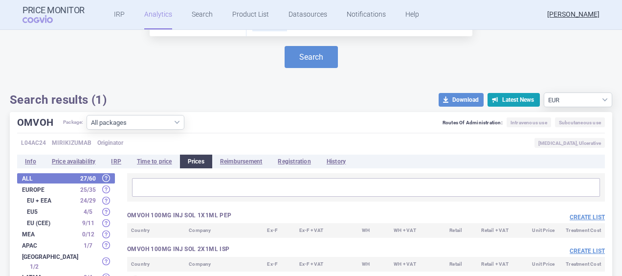
click at [218, 190] on input "text" at bounding box center [366, 187] width 462 height 13
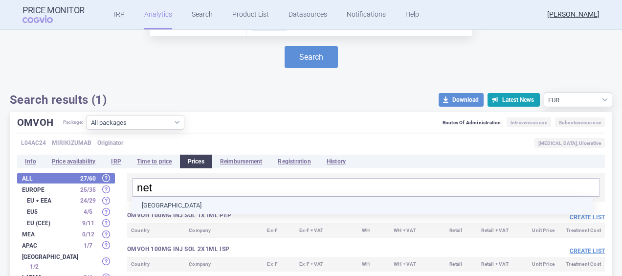
type input "neth"
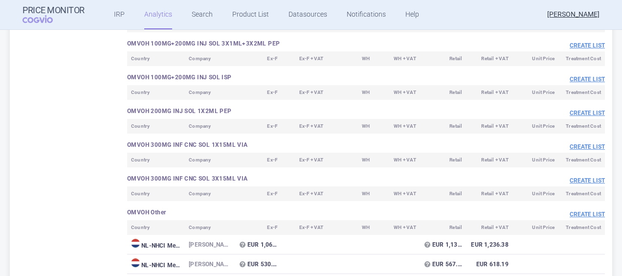
scroll to position [581, 0]
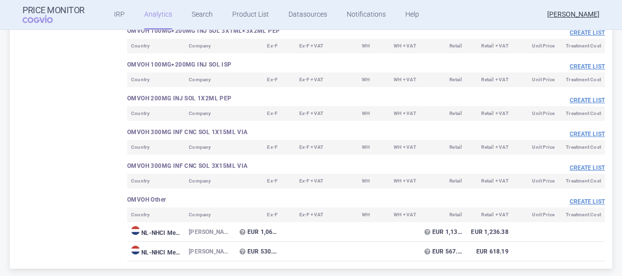
click at [445, 260] on td "EUR 567.15" at bounding box center [443, 252] width 46 height 20
click at [146, 249] on td "NL - NHCI Medicijnkosten" at bounding box center [156, 252] width 58 height 20
drag, startPoint x: 146, startPoint y: 249, endPoint x: 137, endPoint y: 249, distance: 8.3
click at [137, 249] on img at bounding box center [135, 249] width 9 height 9
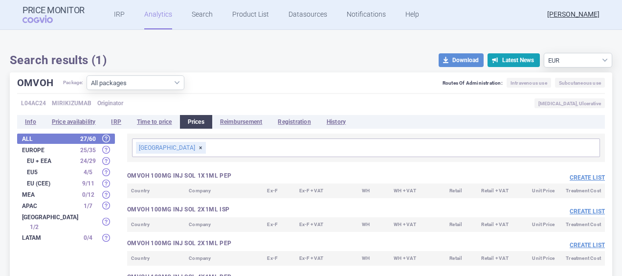
scroll to position [0, 0]
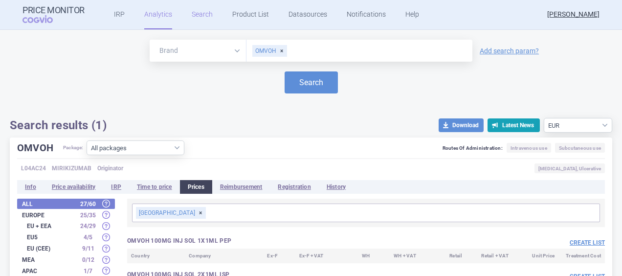
click at [201, 19] on link "Search" at bounding box center [202, 14] width 21 height 29
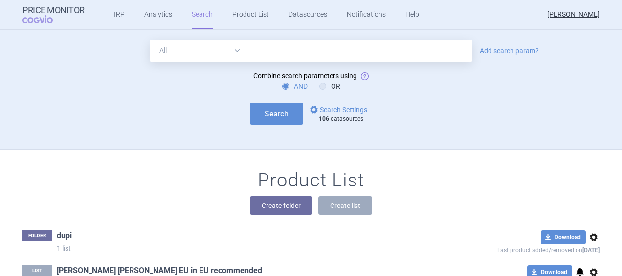
click at [269, 51] on input "text" at bounding box center [359, 51] width 226 height 22
type input "Omvoh"
click at [336, 111] on link "options Search Settings" at bounding box center [337, 110] width 59 height 12
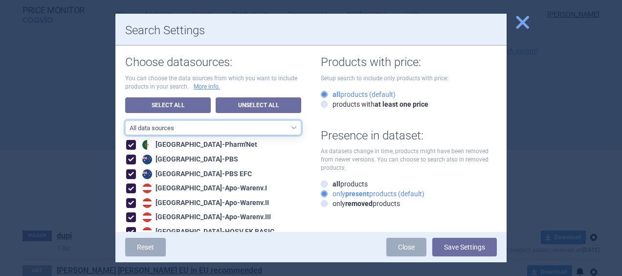
click at [291, 130] on select "All data sources CZ reference sources - Reimbursement SK reference sources - Of…" at bounding box center [213, 127] width 176 height 15
click at [125, 120] on select "All data sources CZ reference sources - Reimbursement SK reference sources - Of…" at bounding box center [213, 127] width 176 height 15
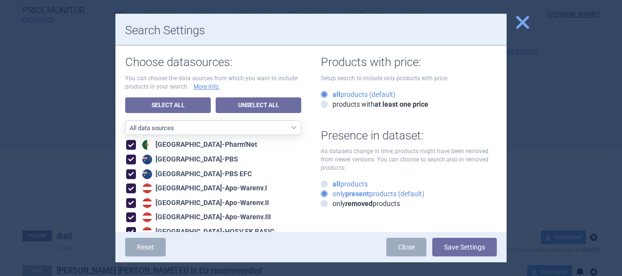
click at [322, 180] on icon at bounding box center [324, 183] width 7 height 7
click at [322, 180] on input "all products" at bounding box center [326, 184] width 10 height 10
radio input "true"
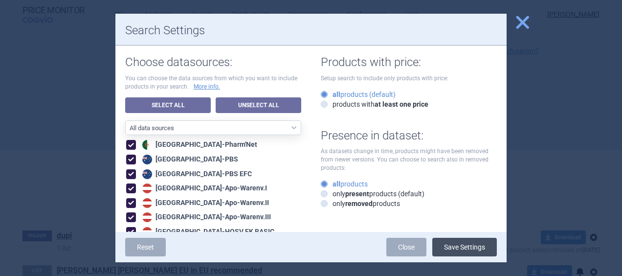
click at [458, 245] on button "Save Settings" at bounding box center [464, 247] width 65 height 19
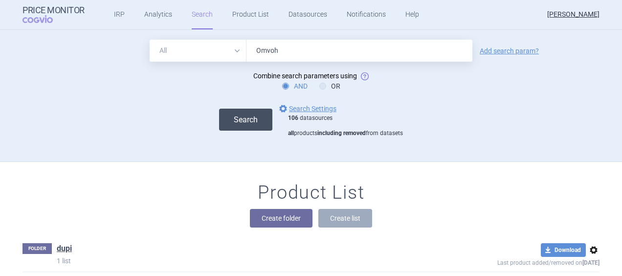
click at [230, 118] on button "Search" at bounding box center [245, 120] width 53 height 22
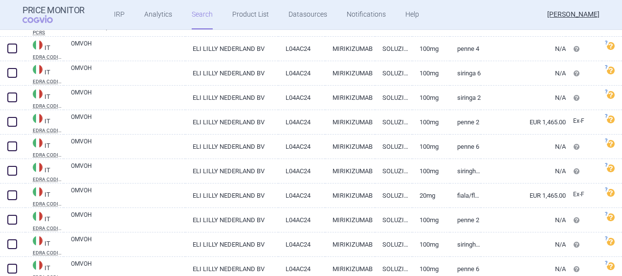
scroll to position [2447, 0]
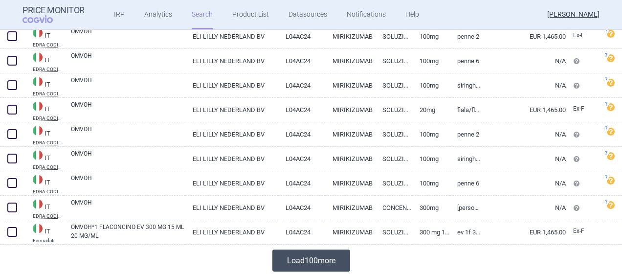
click at [304, 253] on button "Load 100 more" at bounding box center [311, 260] width 78 height 22
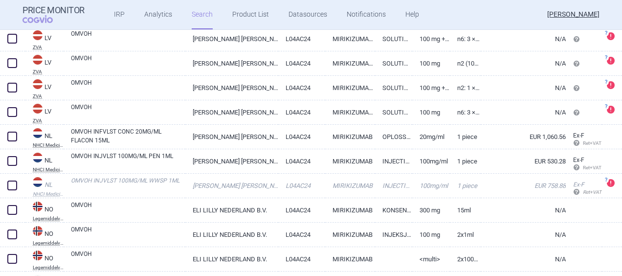
scroll to position [3552, 0]
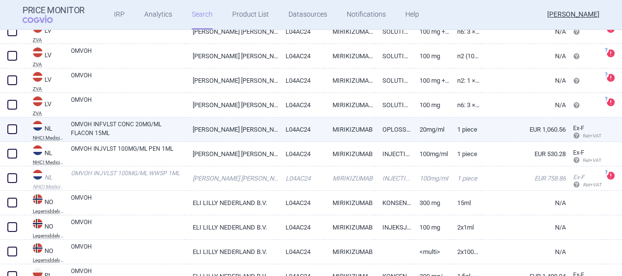
click at [172, 127] on link "OMVOH INFVLST CONC 20MG/ML FLACON 15ML" at bounding box center [128, 129] width 114 height 18
select select "EUR"
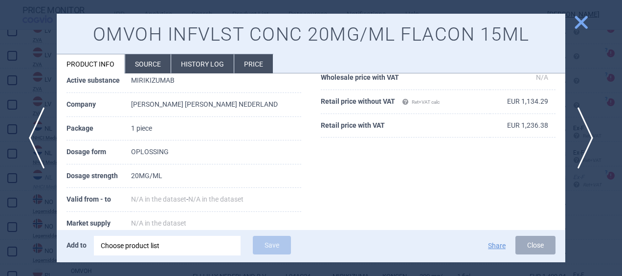
scroll to position [117, 0]
click at [199, 66] on li "History log" at bounding box center [202, 63] width 63 height 19
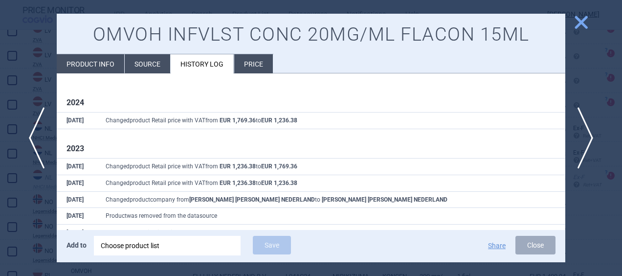
click at [255, 62] on li "Price" at bounding box center [253, 63] width 39 height 19
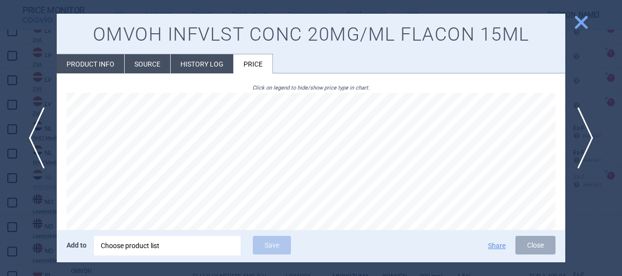
click at [80, 65] on li "Product info" at bounding box center [90, 63] width 67 height 19
select select "EUR"
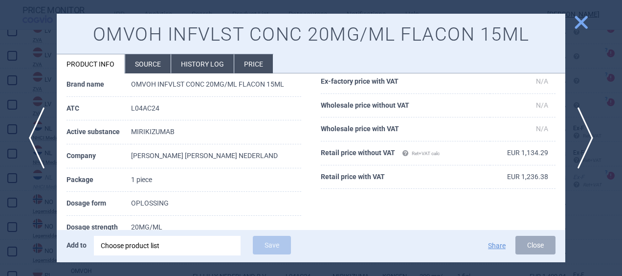
scroll to position [68, 0]
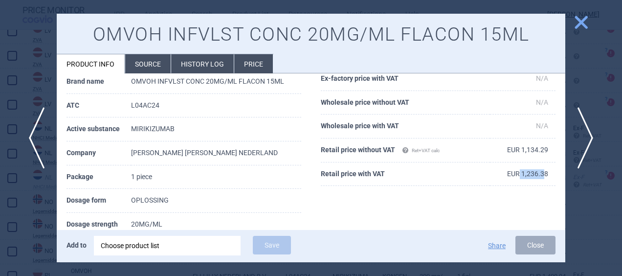
drag, startPoint x: 512, startPoint y: 174, endPoint x: 538, endPoint y: 173, distance: 25.4
click at [538, 173] on td "EUR 1,236.38" at bounding box center [523, 174] width 66 height 24
click at [253, 60] on li "Price" at bounding box center [253, 63] width 39 height 19
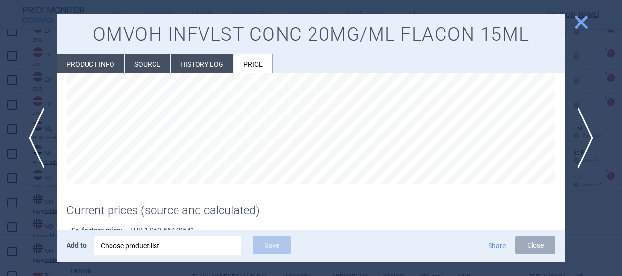
scroll to position [160, 0]
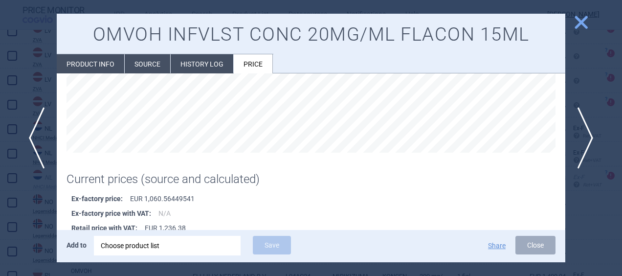
click at [92, 59] on li "Product info" at bounding box center [90, 63] width 67 height 19
select select "EUR"
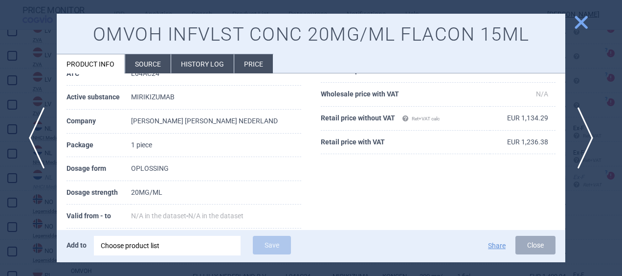
scroll to position [102, 0]
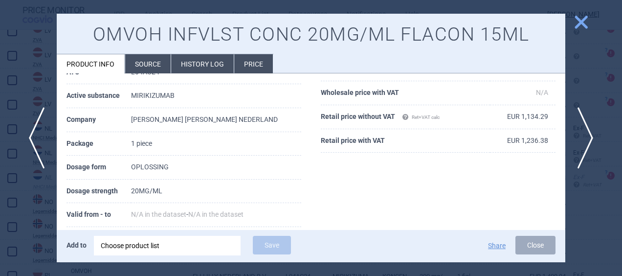
click at [583, 28] on span "close" at bounding box center [580, 22] width 17 height 17
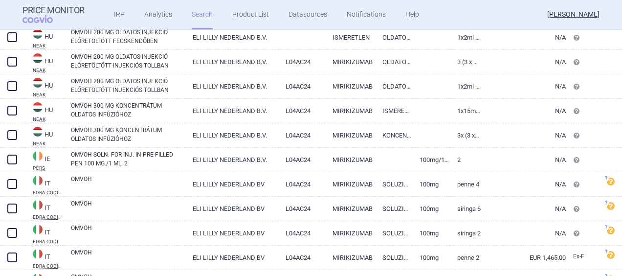
scroll to position [2247, 0]
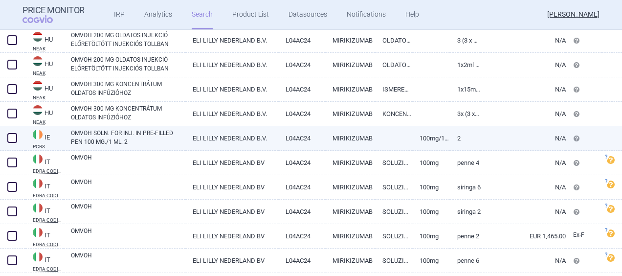
click at [167, 147] on div "OMVOH SOLN. FOR INJ. IN PRE-FILLED PEN 100 MG./1 ML. 2" at bounding box center [125, 138] width 122 height 24
click at [175, 140] on link "OMVOH SOLN. FOR INJ. IN PRE-FILLED PEN 100 MG./1 ML. 2" at bounding box center [128, 138] width 114 height 18
select select "EUR"
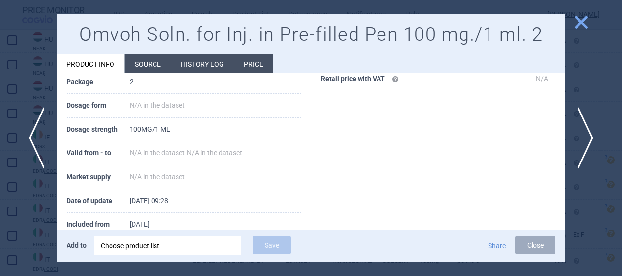
scroll to position [166, 0]
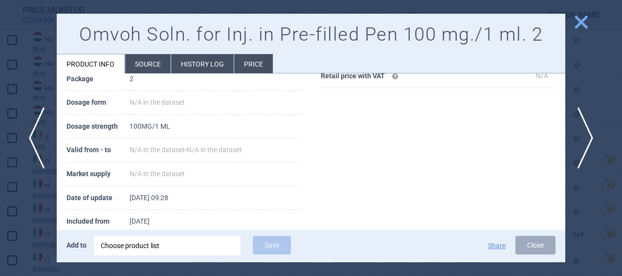
click at [581, 21] on span "close" at bounding box center [580, 22] width 17 height 17
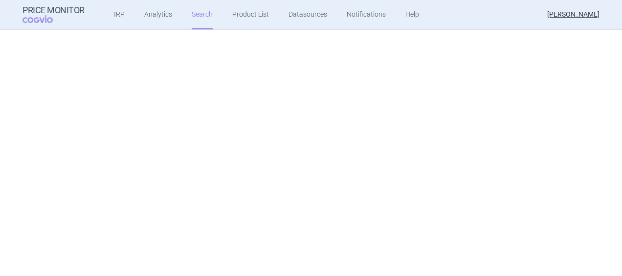
scroll to position [1977, 0]
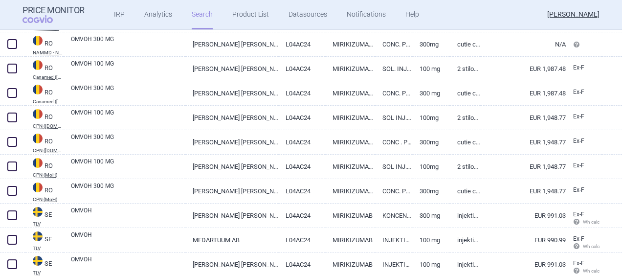
scroll to position [4182, 0]
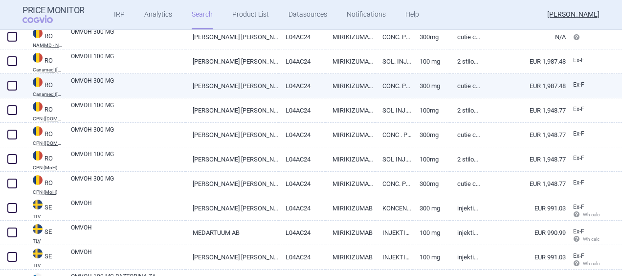
click at [403, 79] on link "CONC. PT. SOL. PERF." at bounding box center [393, 86] width 37 height 24
select select "EUR"
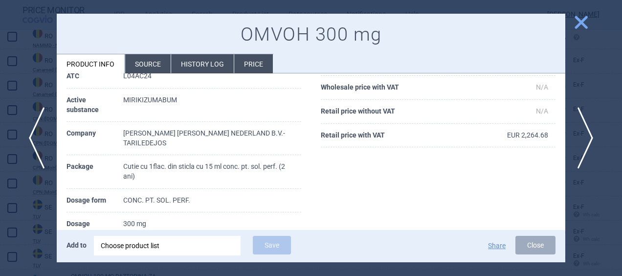
scroll to position [166, 0]
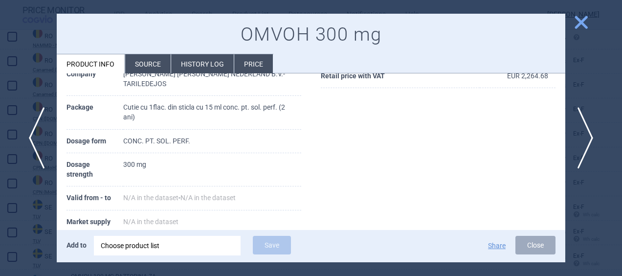
click at [151, 69] on li "Source" at bounding box center [147, 63] width 45 height 19
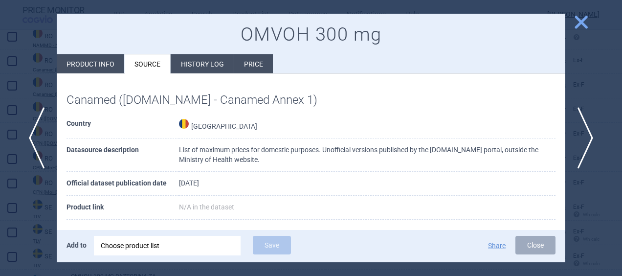
click at [588, 30] on button "close" at bounding box center [577, 23] width 24 height 19
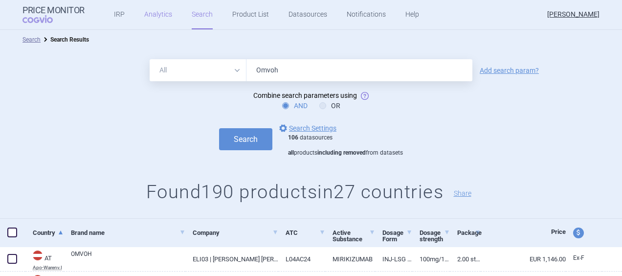
click at [152, 17] on link "Analytics" at bounding box center [158, 14] width 28 height 29
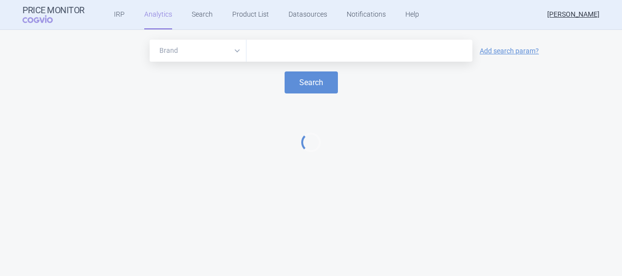
click at [297, 49] on input "text" at bounding box center [359, 50] width 216 height 13
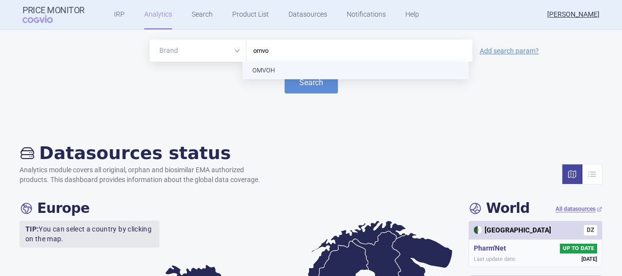
type input "omvoh"
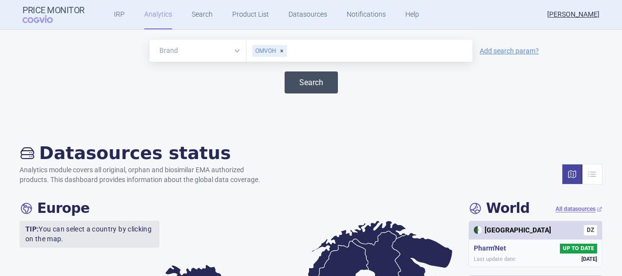
click at [293, 82] on button "Search" at bounding box center [311, 82] width 53 height 22
select select "EUR"
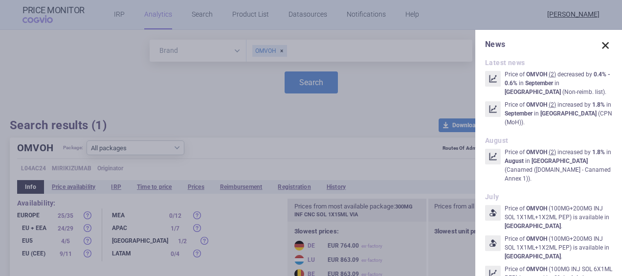
click at [598, 44] on span at bounding box center [605, 46] width 14 height 14
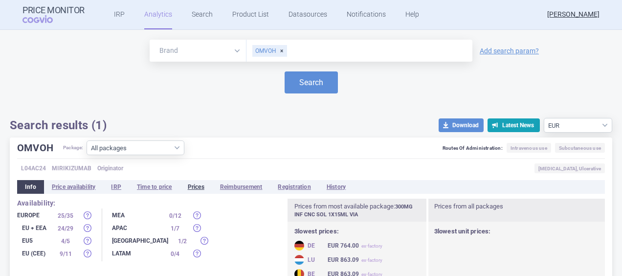
click at [200, 186] on li "Prices" at bounding box center [196, 187] width 32 height 14
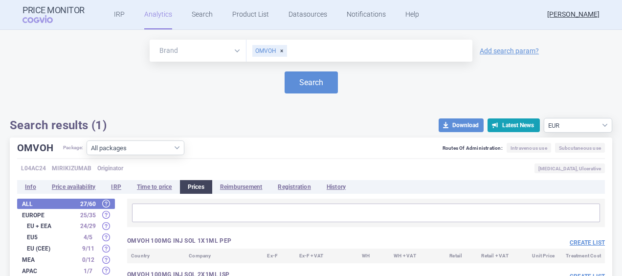
click at [243, 224] on div at bounding box center [366, 212] width 478 height 28
click at [253, 212] on input "text" at bounding box center [366, 212] width 462 height 13
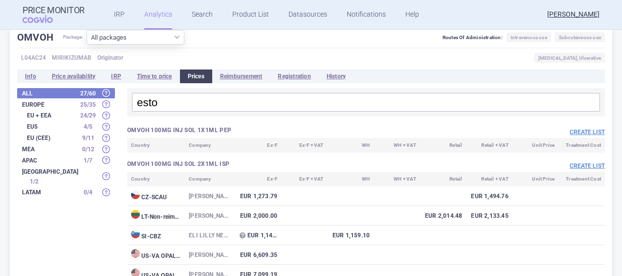
scroll to position [98, 0]
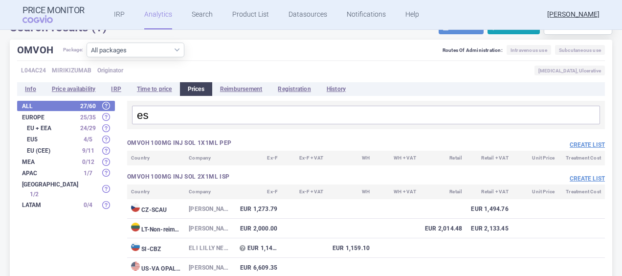
type input "e"
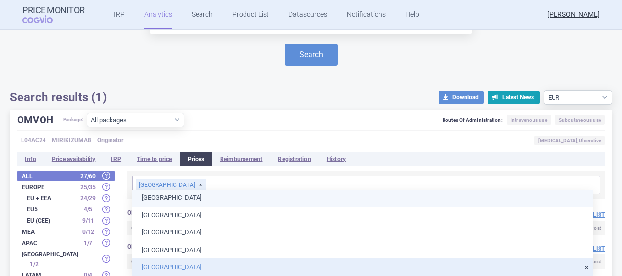
scroll to position [0, 0]
click at [155, 184] on div "Latvia" at bounding box center [171, 185] width 70 height 12
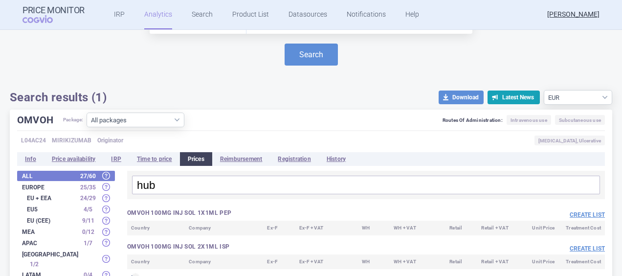
type input "hu"
